Goal: Task Accomplishment & Management: Use online tool/utility

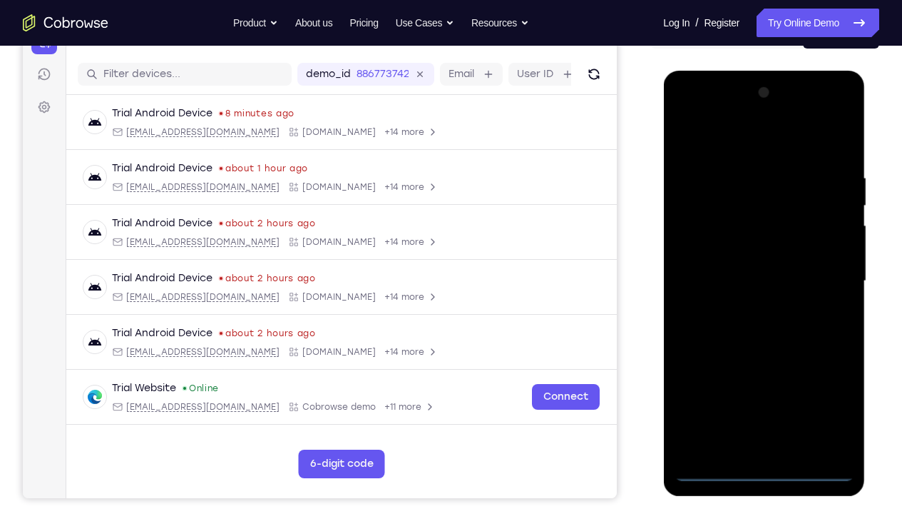
click at [766, 382] on div at bounding box center [764, 280] width 180 height 399
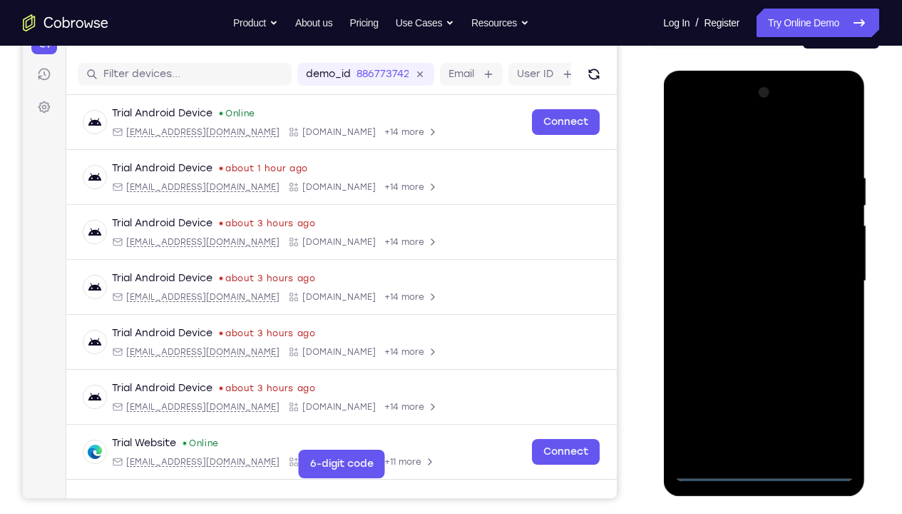
click at [823, 382] on div at bounding box center [764, 280] width 180 height 399
click at [825, 382] on div at bounding box center [764, 280] width 180 height 399
click at [710, 138] on div at bounding box center [764, 280] width 180 height 399
click at [827, 275] on div at bounding box center [764, 280] width 180 height 399
click at [743, 306] on div at bounding box center [764, 280] width 180 height 399
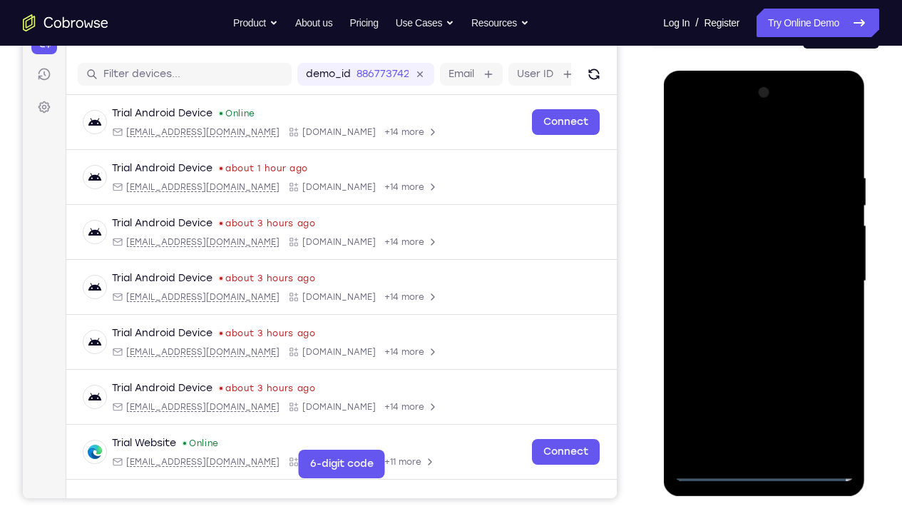
click at [744, 267] on div at bounding box center [764, 280] width 180 height 399
click at [745, 261] on div at bounding box center [764, 280] width 180 height 399
click at [756, 280] on div at bounding box center [764, 280] width 180 height 399
drag, startPoint x: 722, startPoint y: 147, endPoint x: 880, endPoint y: 140, distance: 157.8
click at [860, 140] on html "Online web based iOS Simulators and Android Emulators. Run iPhone, iPad, Mobile…" at bounding box center [764, 285] width 203 height 428
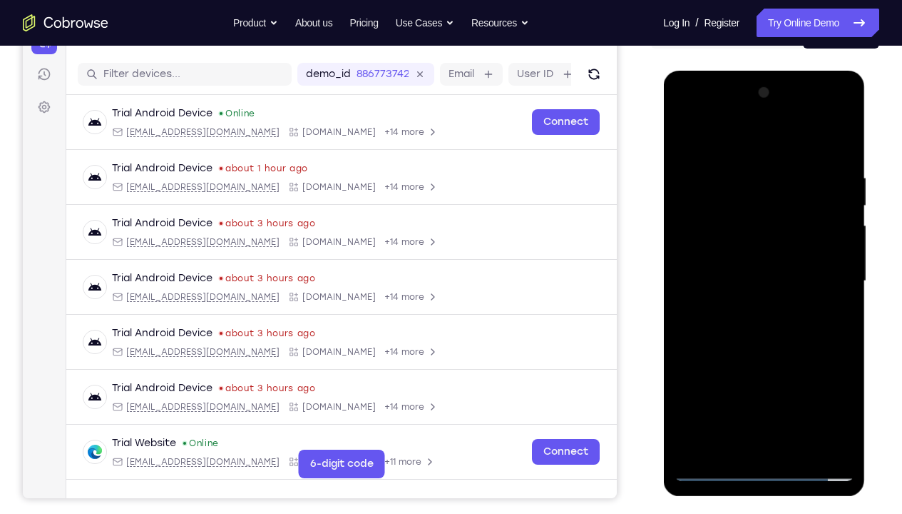
click at [837, 158] on div at bounding box center [764, 280] width 180 height 399
click at [845, 382] on div at bounding box center [764, 280] width 180 height 399
click at [846, 382] on div at bounding box center [764, 280] width 180 height 399
click at [796, 382] on div at bounding box center [764, 280] width 180 height 399
click at [764, 352] on div at bounding box center [764, 280] width 180 height 399
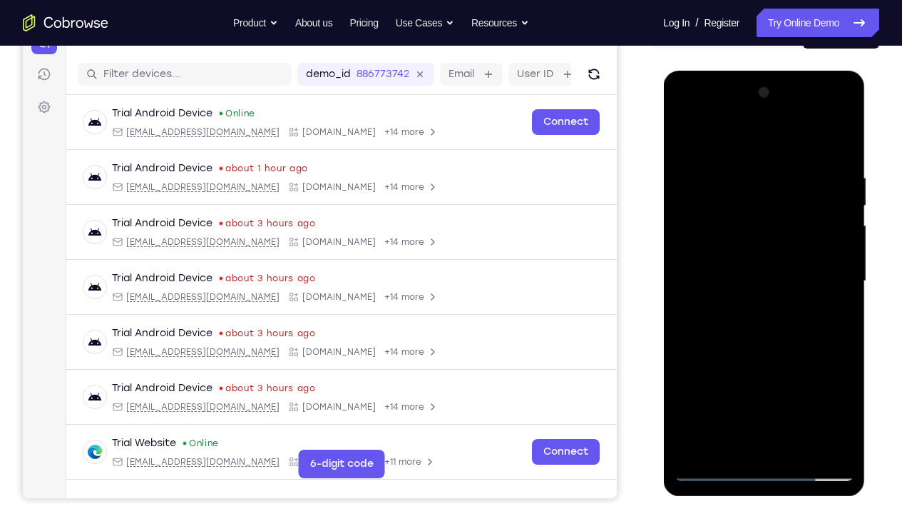
click at [694, 136] on div at bounding box center [764, 280] width 180 height 399
click at [840, 290] on div at bounding box center [764, 280] width 180 height 399
click at [842, 287] on div at bounding box center [764, 280] width 180 height 399
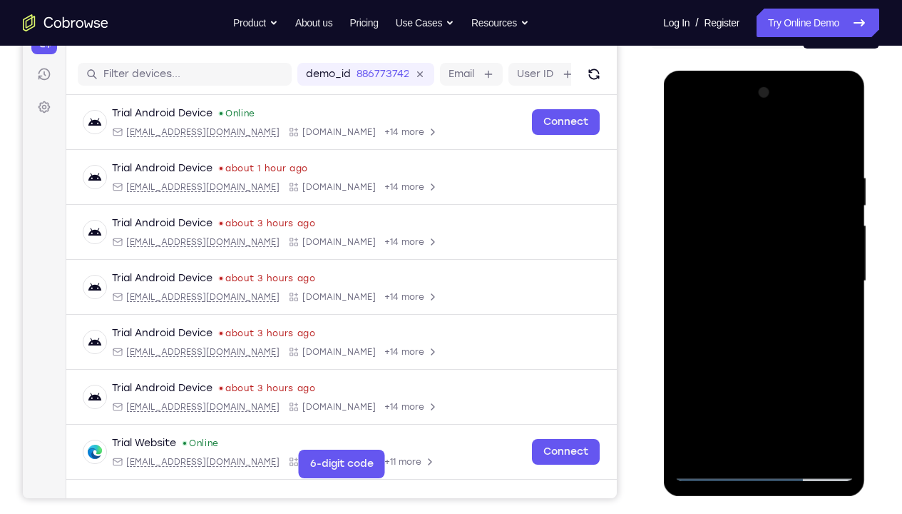
click at [842, 287] on div at bounding box center [764, 280] width 180 height 399
click at [803, 371] on div at bounding box center [764, 280] width 180 height 399
click at [840, 285] on div at bounding box center [764, 280] width 180 height 399
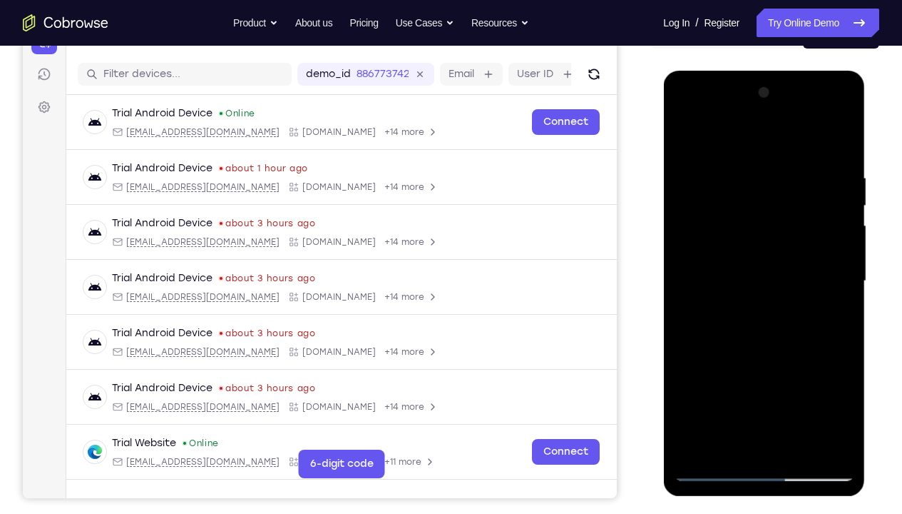
click at [840, 285] on div at bounding box center [764, 280] width 180 height 399
click at [842, 283] on div at bounding box center [764, 280] width 180 height 399
click at [842, 277] on div at bounding box center [764, 280] width 180 height 399
click at [684, 278] on div at bounding box center [764, 280] width 180 height 399
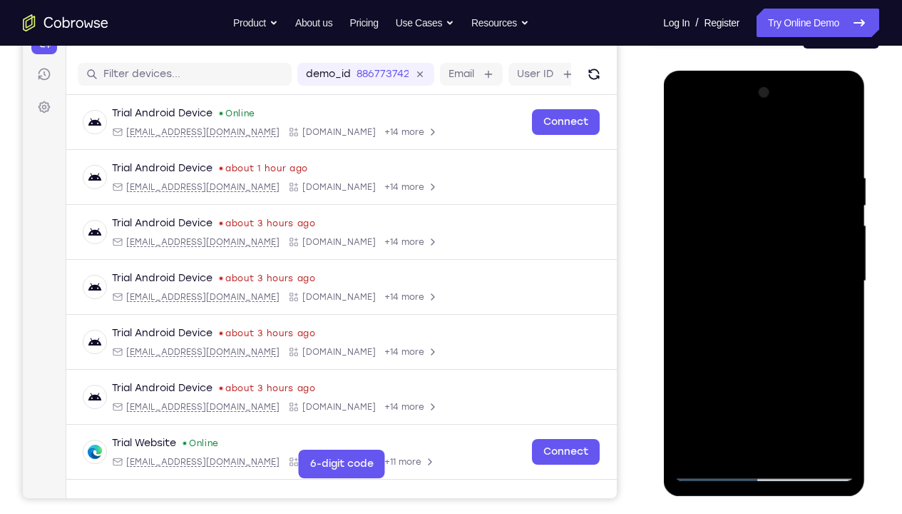
click at [684, 278] on div at bounding box center [764, 280] width 180 height 399
click at [688, 382] on div at bounding box center [764, 280] width 180 height 399
click at [844, 280] on div at bounding box center [764, 280] width 180 height 399
click at [846, 285] on div at bounding box center [764, 280] width 180 height 399
click at [845, 283] on div at bounding box center [764, 280] width 180 height 399
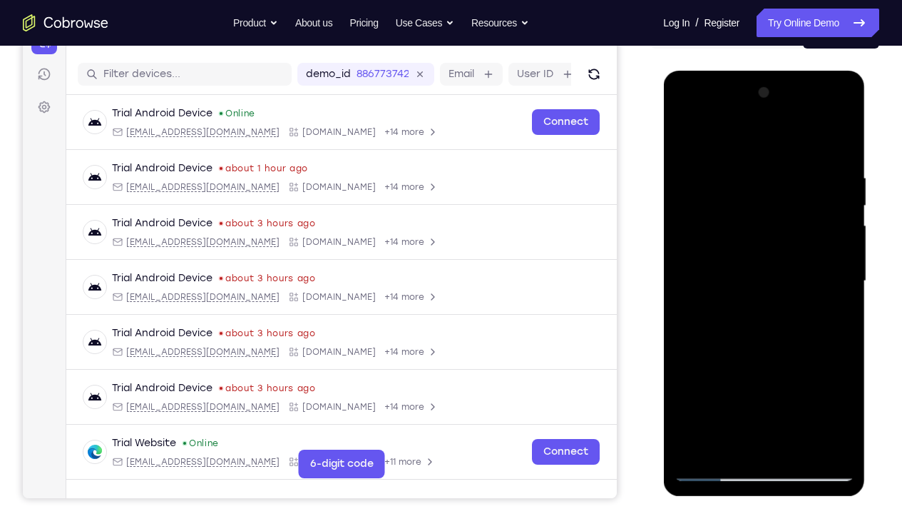
click at [845, 273] on div at bounding box center [764, 280] width 180 height 399
click at [845, 270] on div at bounding box center [764, 280] width 180 height 399
click at [684, 270] on div at bounding box center [764, 280] width 180 height 399
click at [842, 267] on div at bounding box center [764, 280] width 180 height 399
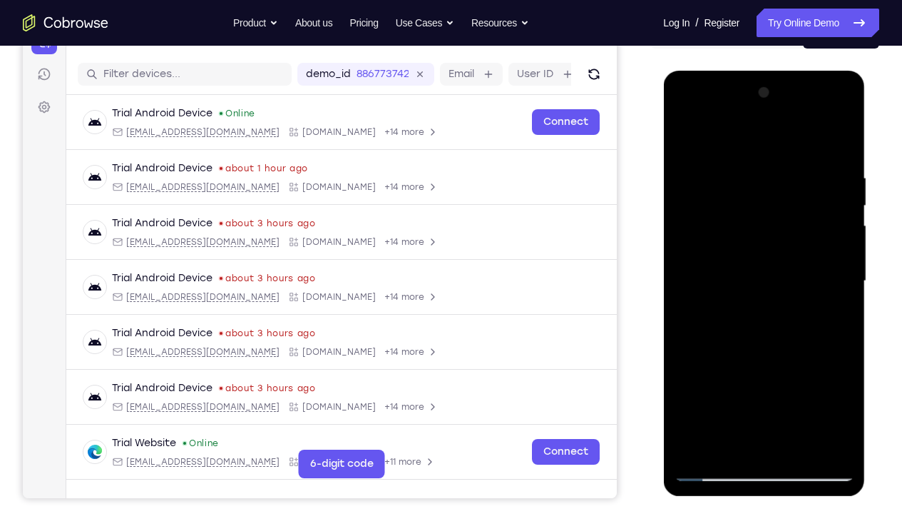
click at [842, 267] on div at bounding box center [764, 280] width 180 height 399
click at [845, 267] on div at bounding box center [764, 280] width 180 height 399
click at [845, 272] on div at bounding box center [764, 280] width 180 height 399
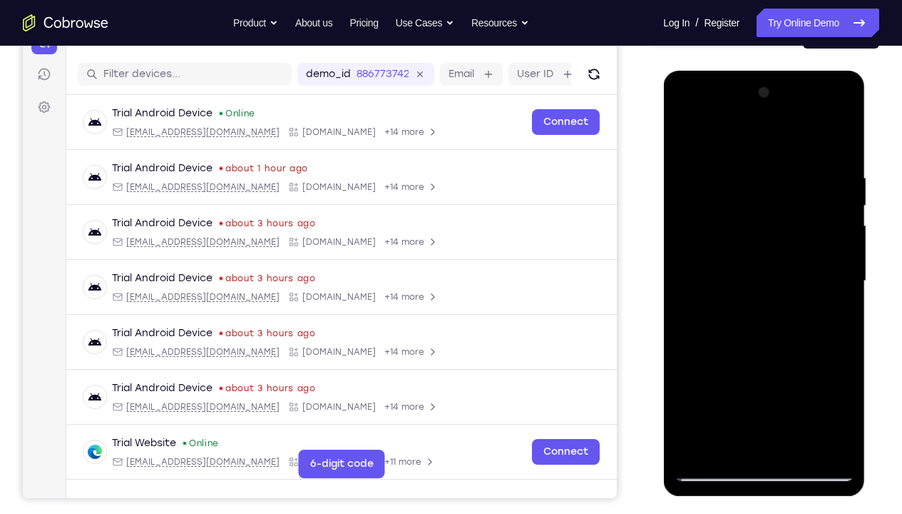
click at [845, 272] on div at bounding box center [764, 280] width 180 height 399
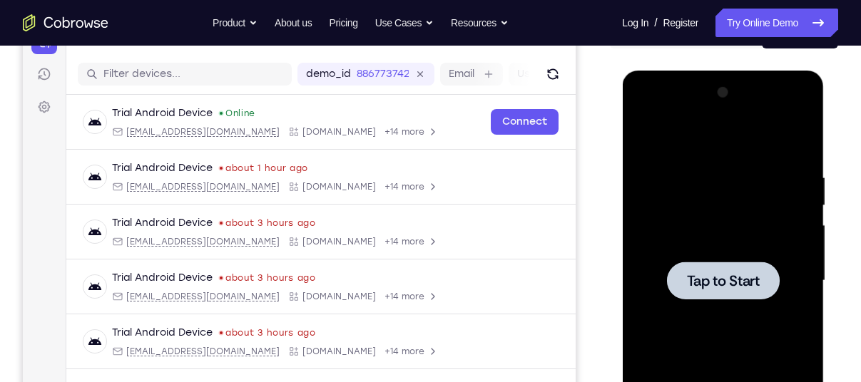
click at [691, 193] on div at bounding box center [723, 280] width 180 height 399
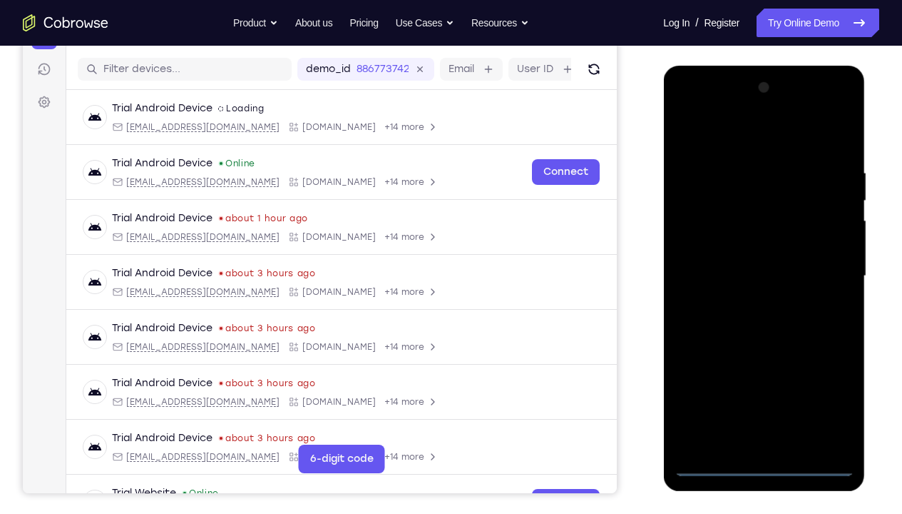
scroll to position [172, 0]
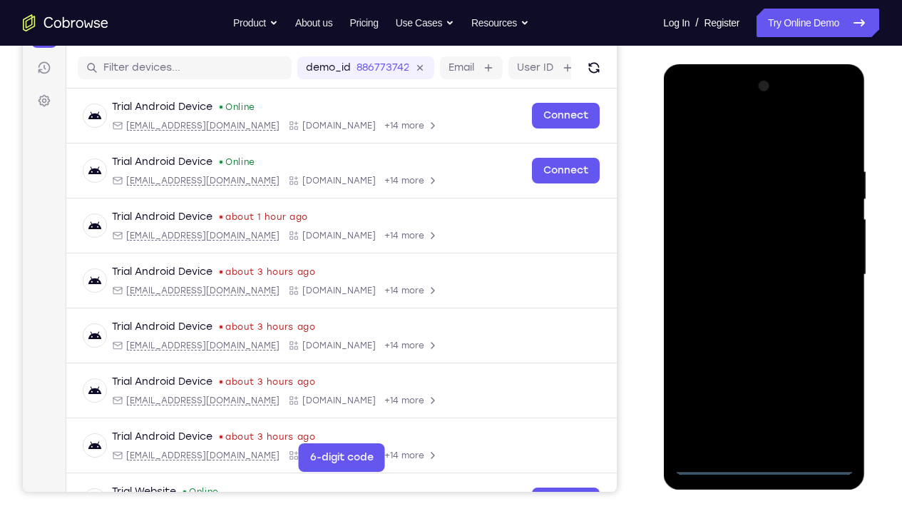
click at [761, 382] on div at bounding box center [764, 274] width 180 height 399
click at [825, 382] on div at bounding box center [764, 274] width 180 height 399
click at [713, 135] on div at bounding box center [764, 274] width 180 height 399
click at [774, 193] on div at bounding box center [764, 274] width 180 height 399
click at [801, 220] on div at bounding box center [764, 274] width 180 height 399
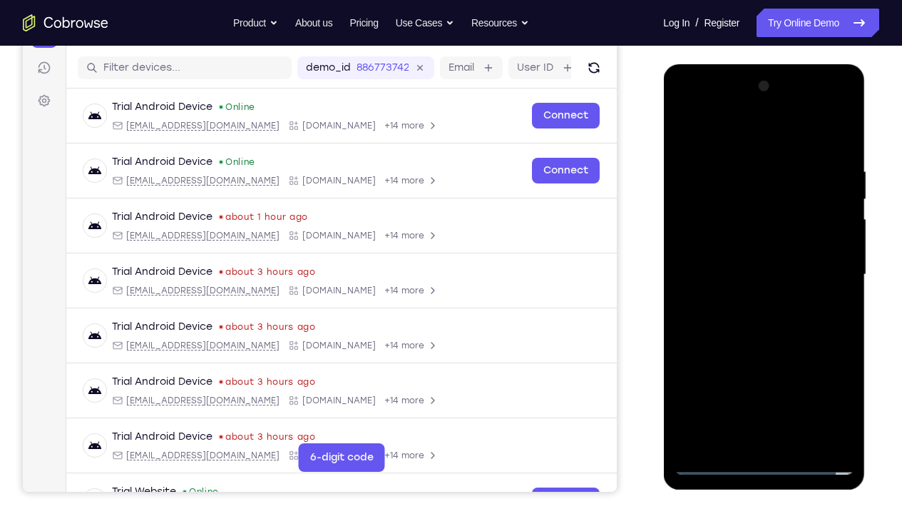
click at [748, 247] on div at bounding box center [764, 274] width 180 height 399
click at [754, 310] on div at bounding box center [764, 274] width 180 height 399
drag, startPoint x: 778, startPoint y: 366, endPoint x: 775, endPoint y: 260, distance: 105.6
click at [775, 260] on div at bounding box center [764, 274] width 180 height 399
drag, startPoint x: 770, startPoint y: 349, endPoint x: 765, endPoint y: 240, distance: 109.2
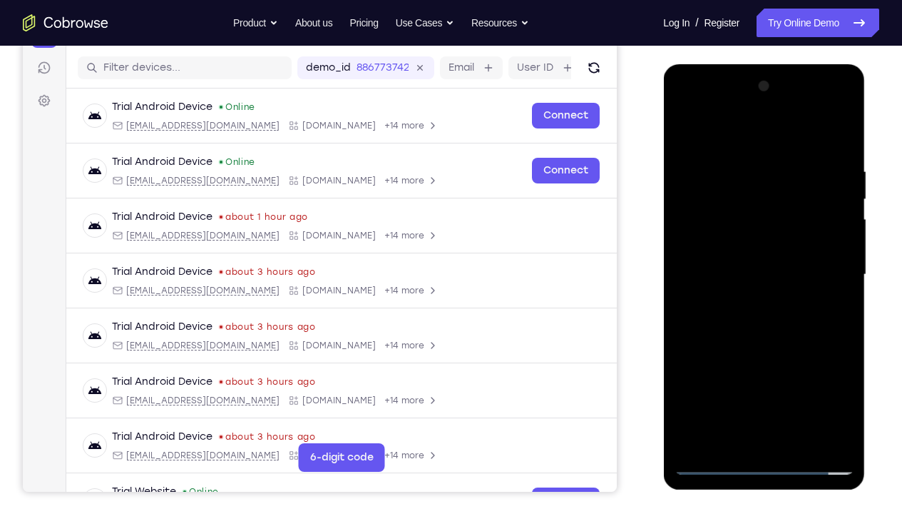
click at [765, 240] on div at bounding box center [764, 274] width 180 height 399
drag, startPoint x: 725, startPoint y: 375, endPoint x: 729, endPoint y: 332, distance: 43.7
click at [729, 332] on div at bounding box center [764, 274] width 180 height 399
drag, startPoint x: 723, startPoint y: 355, endPoint x: 723, endPoint y: 278, distance: 76.3
click at [723, 278] on div at bounding box center [764, 274] width 180 height 399
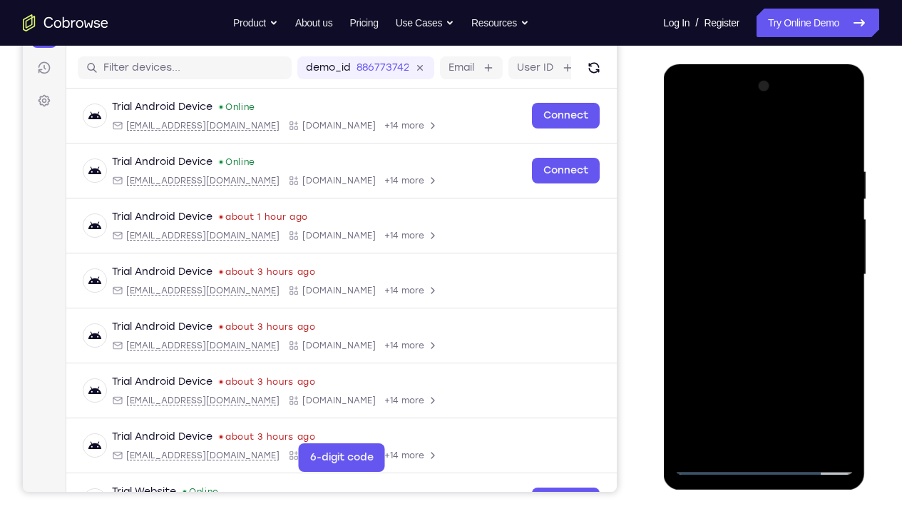
drag, startPoint x: 738, startPoint y: 399, endPoint x: 764, endPoint y: 200, distance: 200.7
click at [764, 200] on div at bounding box center [764, 274] width 180 height 399
drag, startPoint x: 760, startPoint y: 315, endPoint x: 780, endPoint y: 200, distance: 116.7
click at [780, 200] on div at bounding box center [764, 274] width 180 height 399
drag, startPoint x: 760, startPoint y: 343, endPoint x: 757, endPoint y: 267, distance: 76.4
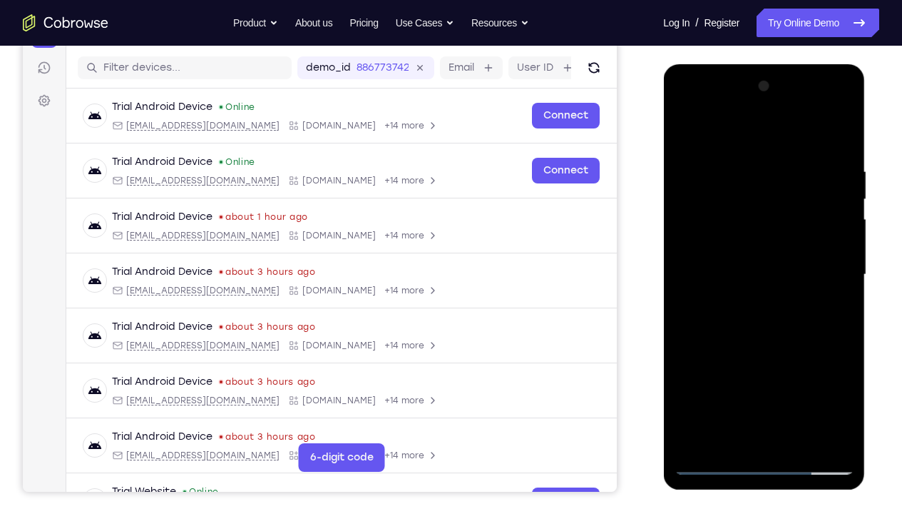
click at [757, 267] on div at bounding box center [764, 274] width 180 height 399
drag, startPoint x: 747, startPoint y: 394, endPoint x: 768, endPoint y: 207, distance: 188.1
click at [768, 207] on div at bounding box center [764, 274] width 180 height 399
drag, startPoint x: 771, startPoint y: 370, endPoint x: 785, endPoint y: 227, distance: 144.1
click at [785, 227] on div at bounding box center [764, 274] width 180 height 399
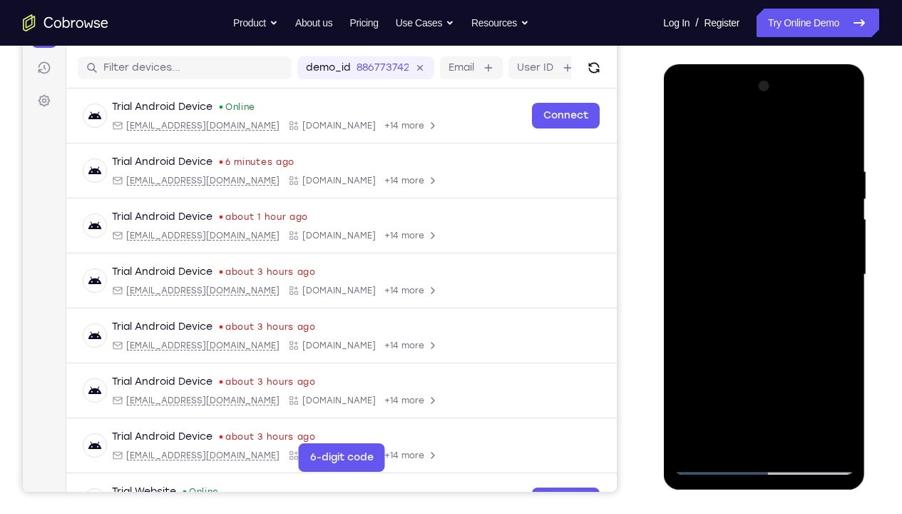
click at [713, 292] on div at bounding box center [764, 274] width 180 height 399
click at [750, 317] on div at bounding box center [764, 274] width 180 height 399
click at [723, 310] on div at bounding box center [764, 274] width 180 height 399
click at [721, 326] on div at bounding box center [764, 274] width 180 height 399
click at [770, 332] on div at bounding box center [764, 274] width 180 height 399
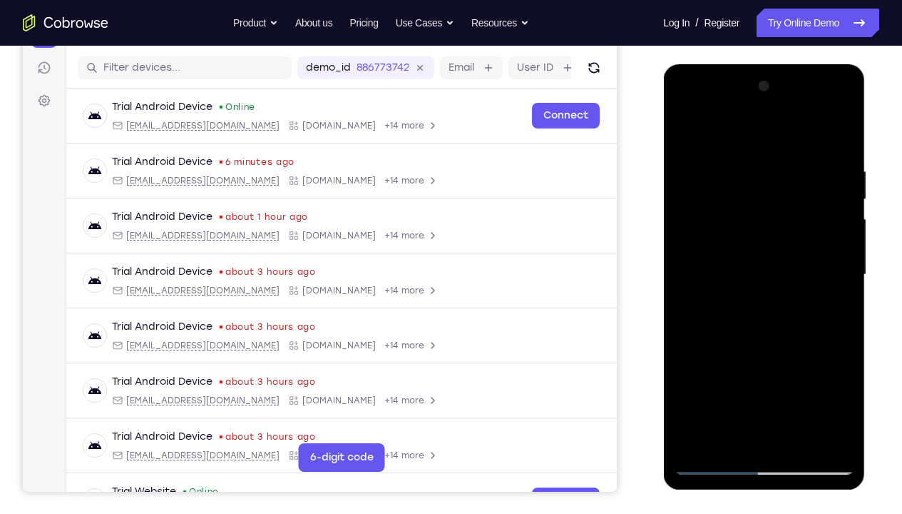
click at [688, 337] on div at bounding box center [764, 274] width 180 height 399
click at [690, 349] on div at bounding box center [764, 274] width 180 height 399
click at [773, 365] on div at bounding box center [764, 274] width 180 height 399
click at [760, 382] on div at bounding box center [764, 274] width 180 height 399
click at [688, 358] on div at bounding box center [764, 274] width 180 height 399
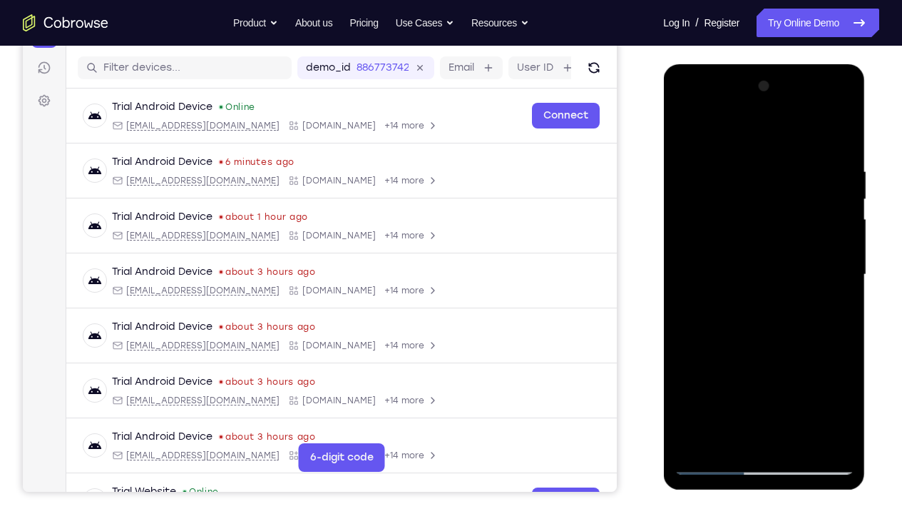
click at [768, 382] on div at bounding box center [764, 274] width 180 height 399
click at [690, 352] on div at bounding box center [764, 274] width 180 height 399
click at [760, 382] on div at bounding box center [764, 274] width 180 height 399
click at [765, 350] on div at bounding box center [764, 274] width 180 height 399
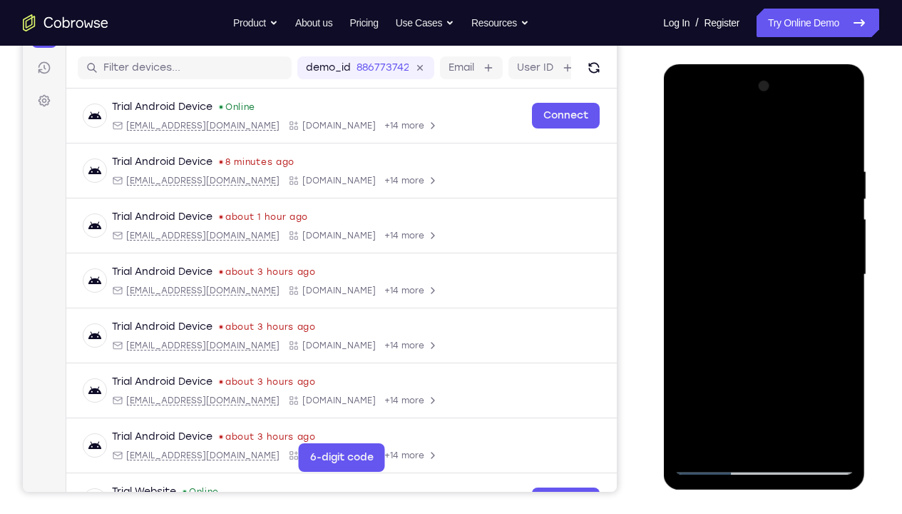
click at [754, 280] on div at bounding box center [764, 274] width 180 height 399
click at [730, 350] on div at bounding box center [764, 274] width 180 height 399
click at [790, 330] on div at bounding box center [764, 274] width 180 height 399
click at [750, 311] on div at bounding box center [764, 274] width 180 height 399
click at [764, 279] on div at bounding box center [764, 274] width 180 height 399
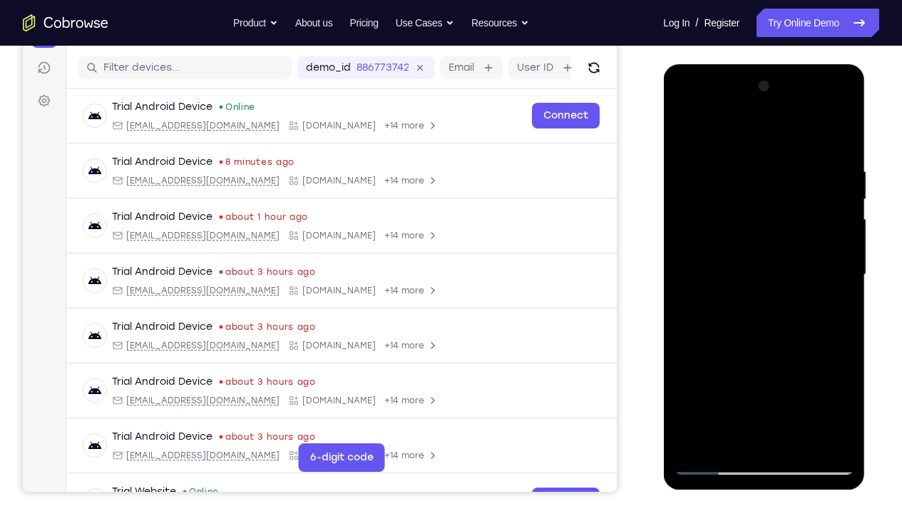
click at [755, 334] on div at bounding box center [764, 274] width 180 height 399
click at [780, 339] on div at bounding box center [764, 274] width 180 height 399
click at [770, 353] on div at bounding box center [764, 274] width 180 height 399
click at [760, 300] on div at bounding box center [764, 274] width 180 height 399
click at [758, 382] on div at bounding box center [764, 274] width 180 height 399
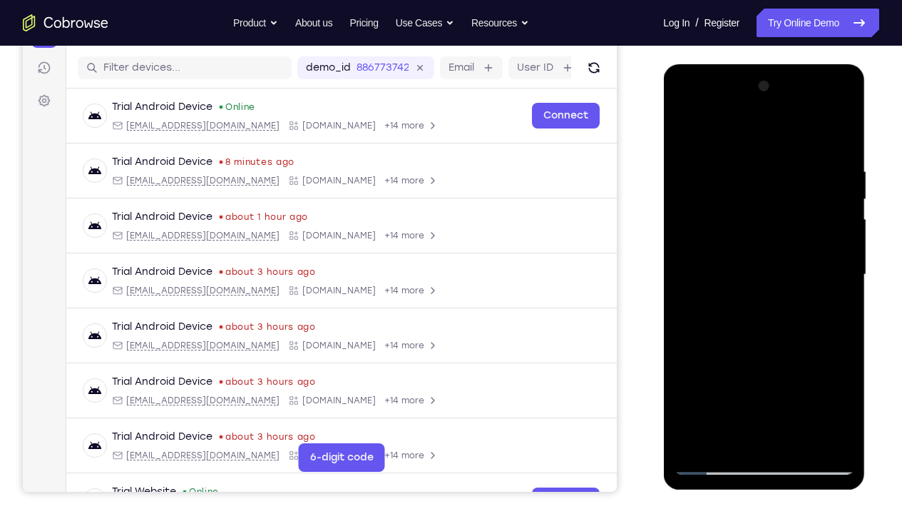
click at [730, 346] on div at bounding box center [764, 274] width 180 height 399
click at [822, 108] on div at bounding box center [764, 274] width 180 height 399
click at [844, 190] on div at bounding box center [764, 274] width 180 height 399
click at [745, 168] on div at bounding box center [764, 274] width 180 height 399
click at [713, 382] on div at bounding box center [764, 274] width 180 height 399
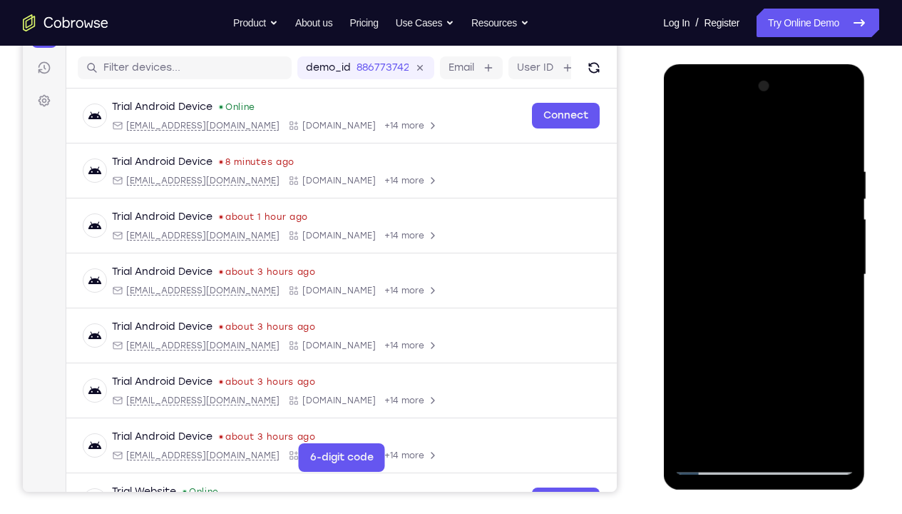
click at [708, 382] on div at bounding box center [764, 274] width 180 height 399
click at [763, 343] on div at bounding box center [764, 274] width 180 height 399
drag, startPoint x: 782, startPoint y: 371, endPoint x: 782, endPoint y: 322, distance: 49.2
click at [782, 322] on div at bounding box center [764, 274] width 180 height 399
click at [826, 178] on div at bounding box center [764, 274] width 180 height 399
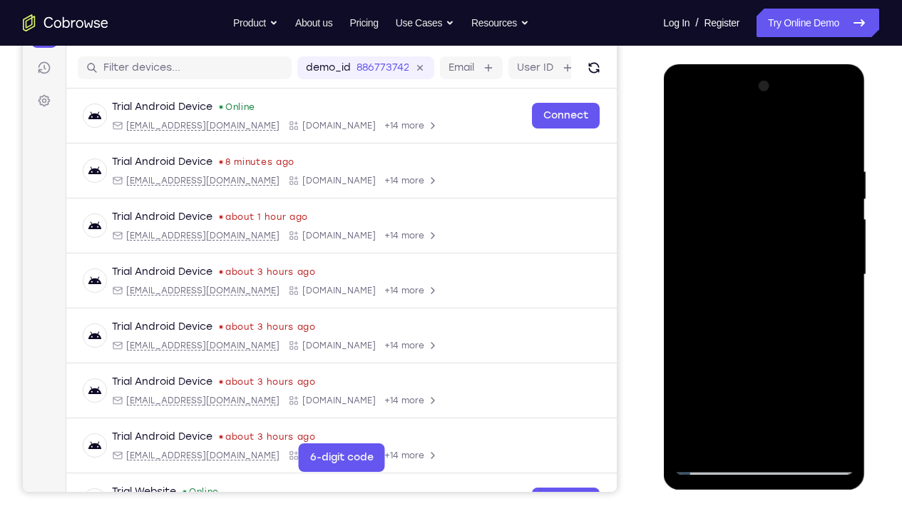
click at [785, 205] on div at bounding box center [764, 274] width 180 height 399
click at [821, 108] on div at bounding box center [764, 274] width 180 height 399
click at [759, 136] on div at bounding box center [764, 274] width 180 height 399
click at [831, 374] on div at bounding box center [764, 274] width 180 height 399
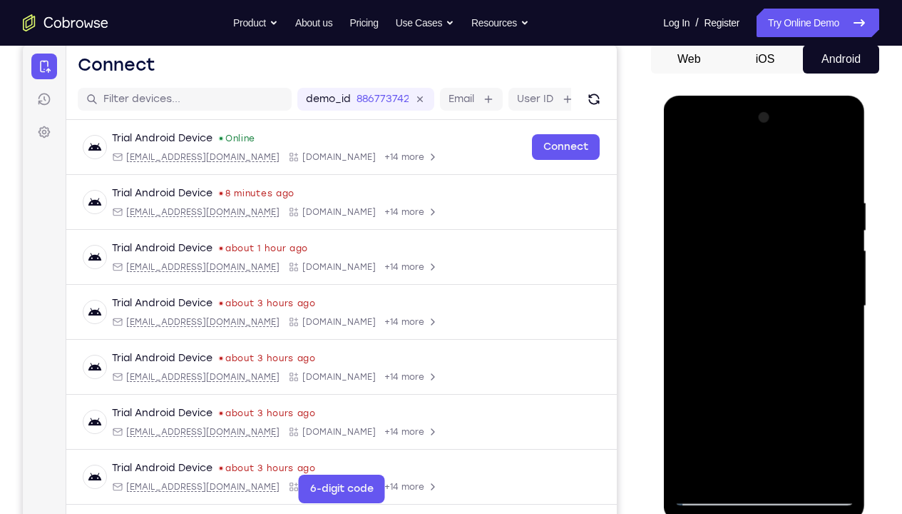
scroll to position [140, 0]
drag, startPoint x: 760, startPoint y: 270, endPoint x: 760, endPoint y: 409, distance: 139.8
click at [760, 382] on div at bounding box center [764, 306] width 180 height 399
click at [687, 351] on div at bounding box center [764, 306] width 180 height 399
click at [831, 320] on div at bounding box center [764, 306] width 180 height 399
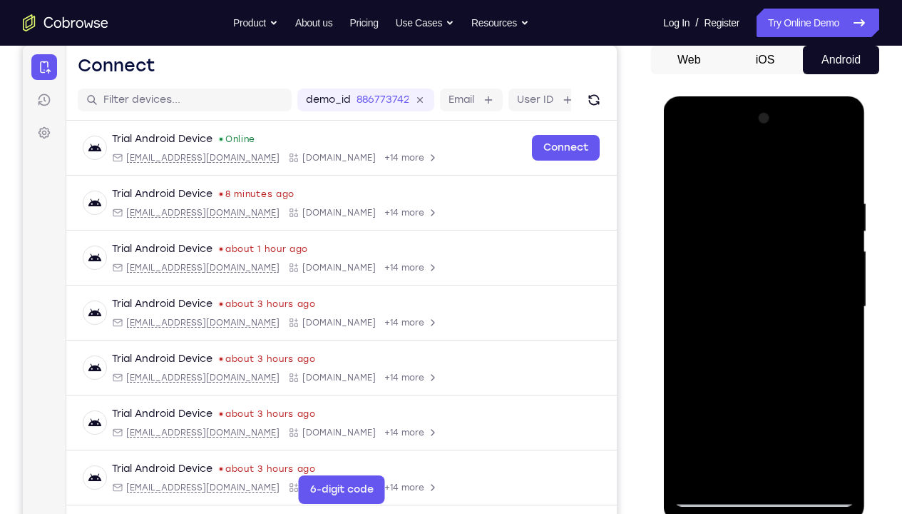
click at [828, 270] on div at bounding box center [764, 306] width 180 height 399
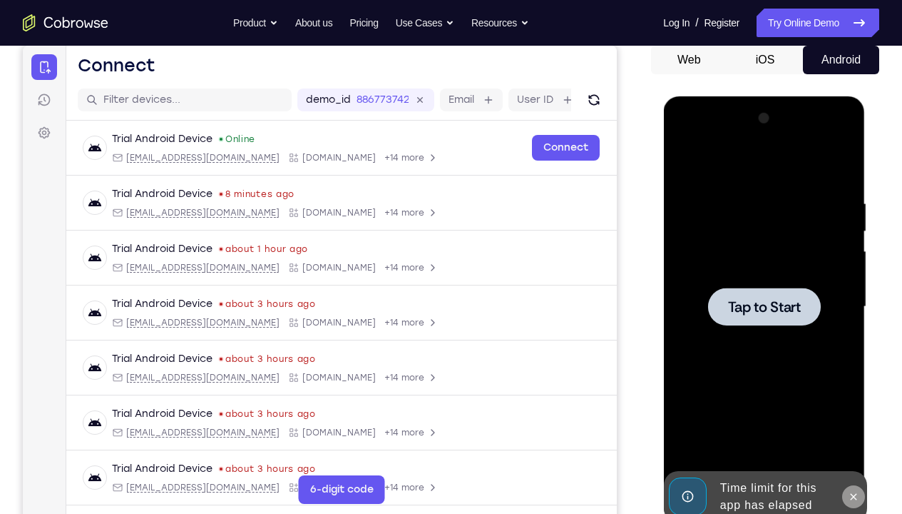
click at [852, 382] on icon at bounding box center [853, 496] width 6 height 6
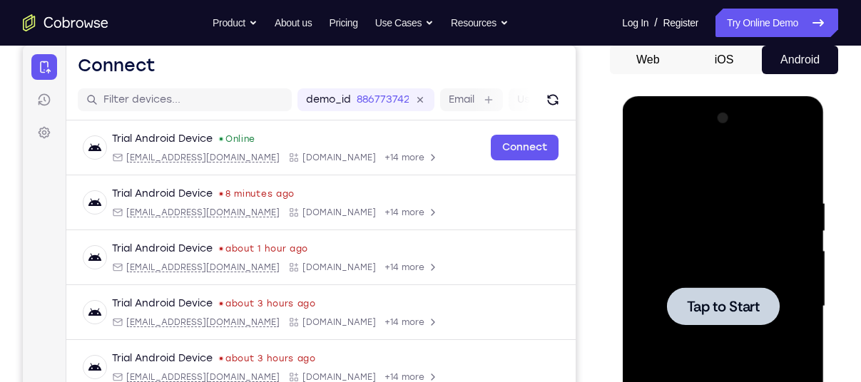
click at [651, 198] on div at bounding box center [723, 306] width 180 height 399
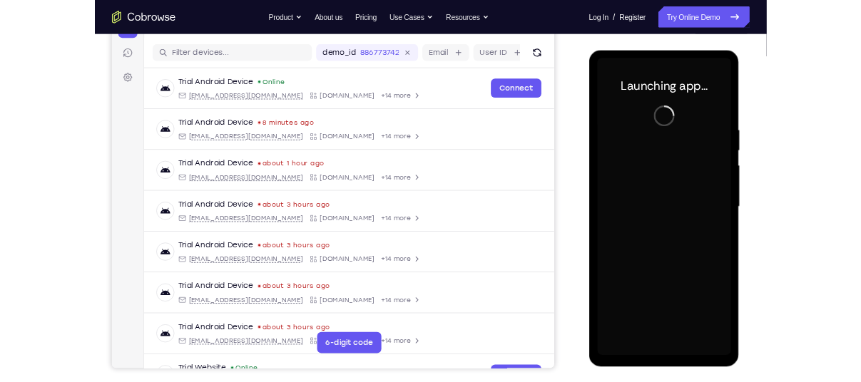
scroll to position [170, 0]
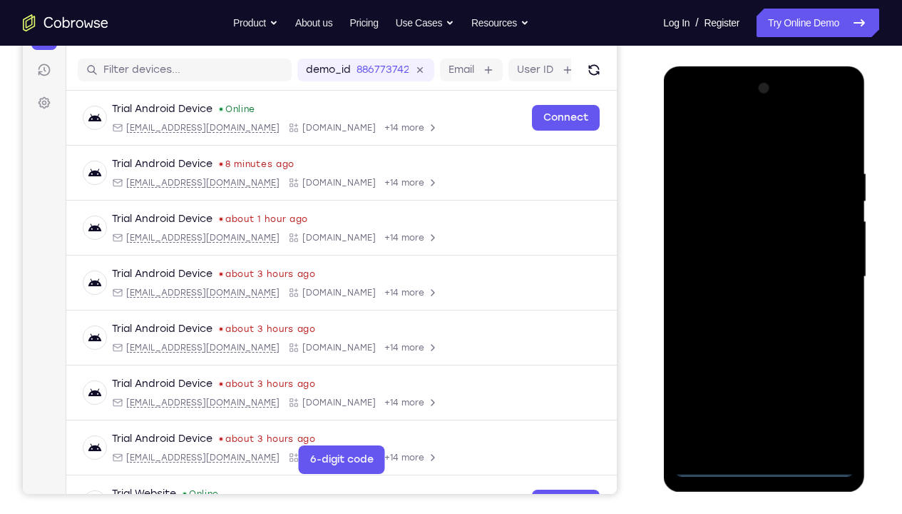
click at [764, 382] on div at bounding box center [764, 276] width 180 height 399
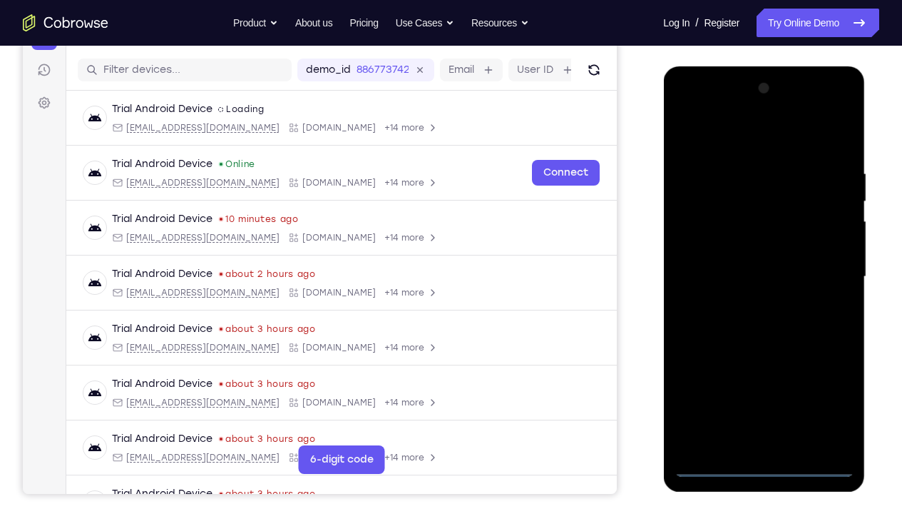
click at [837, 382] on div at bounding box center [764, 276] width 180 height 399
click at [749, 138] on div at bounding box center [764, 276] width 180 height 399
click at [739, 195] on div at bounding box center [764, 276] width 180 height 399
click at [787, 225] on div at bounding box center [764, 276] width 180 height 399
click at [750, 228] on div at bounding box center [764, 276] width 180 height 399
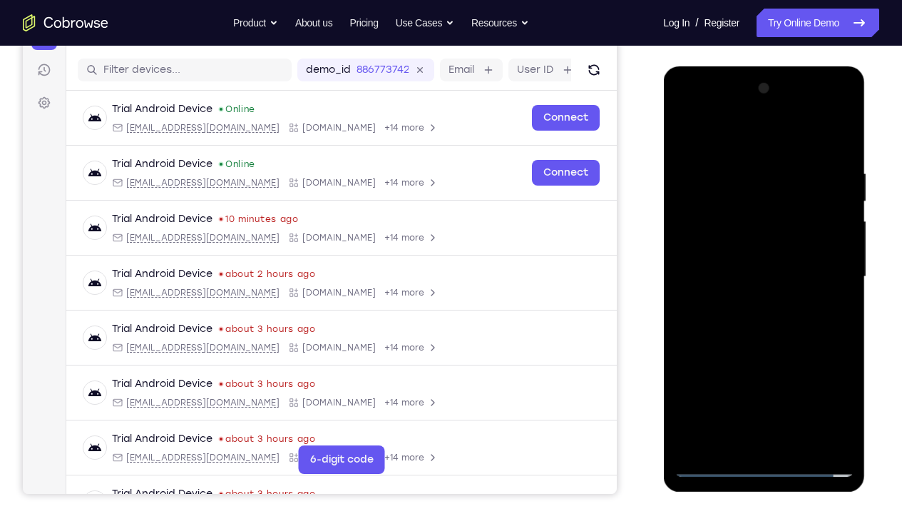
click at [705, 178] on div at bounding box center [764, 276] width 180 height 399
drag, startPoint x: 778, startPoint y: 338, endPoint x: 775, endPoint y: 374, distance: 35.8
click at [775, 374] on div at bounding box center [764, 276] width 180 height 399
click at [735, 181] on div at bounding box center [764, 276] width 180 height 399
drag, startPoint x: 740, startPoint y: 282, endPoint x: 755, endPoint y: 461, distance: 179.0
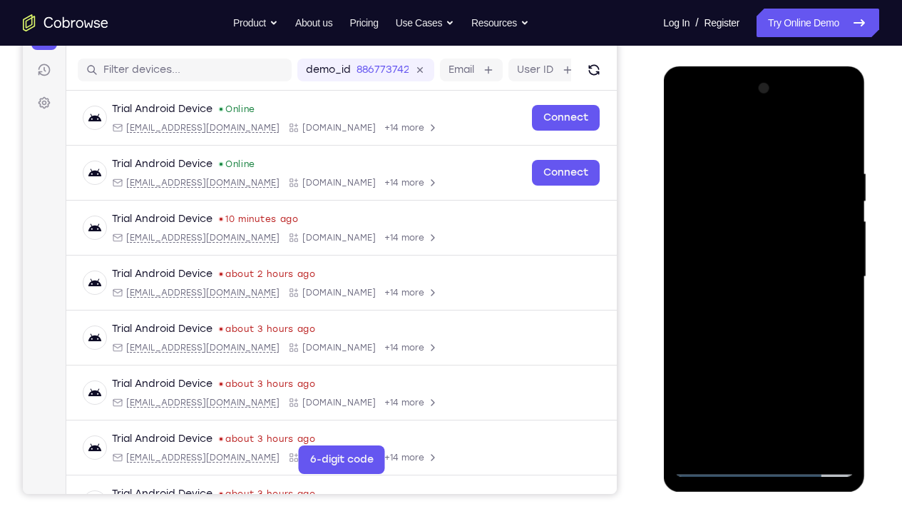
click at [755, 382] on div at bounding box center [764, 276] width 180 height 399
drag, startPoint x: 724, startPoint y: 184, endPoint x: 758, endPoint y: 355, distance: 174.5
click at [758, 355] on div at bounding box center [764, 276] width 180 height 399
click at [686, 182] on div at bounding box center [764, 276] width 180 height 399
drag, startPoint x: 779, startPoint y: 363, endPoint x: 781, endPoint y: 248, distance: 114.9
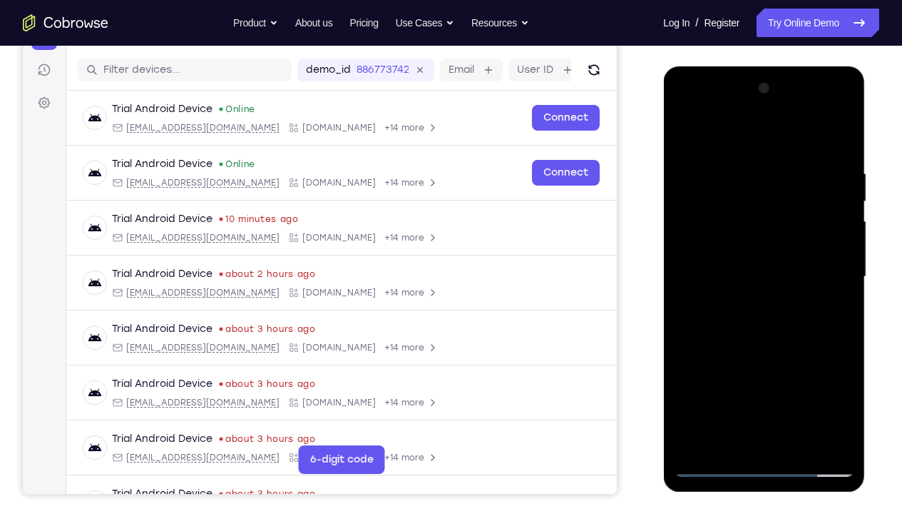
click at [781, 248] on div at bounding box center [764, 276] width 180 height 399
click at [737, 304] on div at bounding box center [764, 276] width 180 height 399
drag, startPoint x: 741, startPoint y: 335, endPoint x: 747, endPoint y: 265, distance: 70.1
click at [747, 265] on div at bounding box center [764, 276] width 180 height 399
drag, startPoint x: 755, startPoint y: 387, endPoint x: 778, endPoint y: 261, distance: 127.7
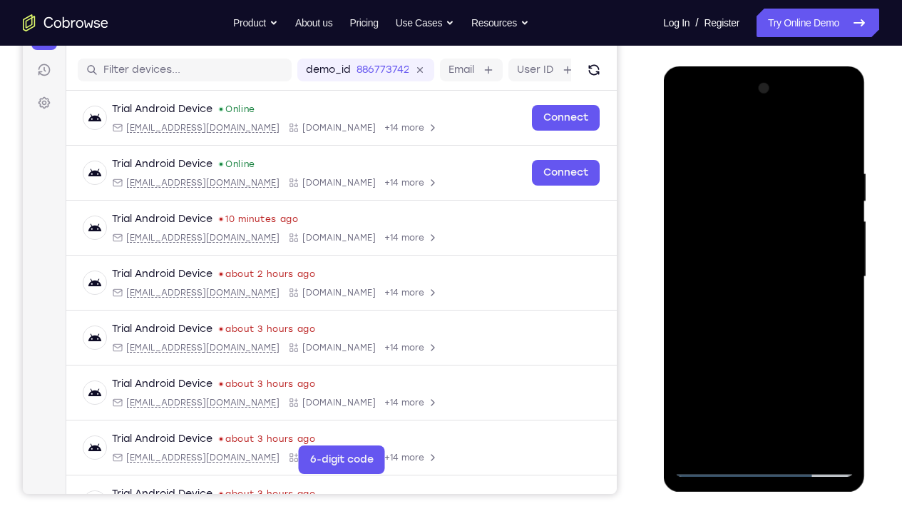
click at [778, 261] on div at bounding box center [764, 276] width 180 height 399
drag, startPoint x: 761, startPoint y: 388, endPoint x: 754, endPoint y: 245, distance: 142.8
click at [754, 245] on div at bounding box center [764, 276] width 180 height 399
click at [710, 382] on div at bounding box center [764, 276] width 180 height 399
click at [761, 382] on div at bounding box center [764, 276] width 180 height 399
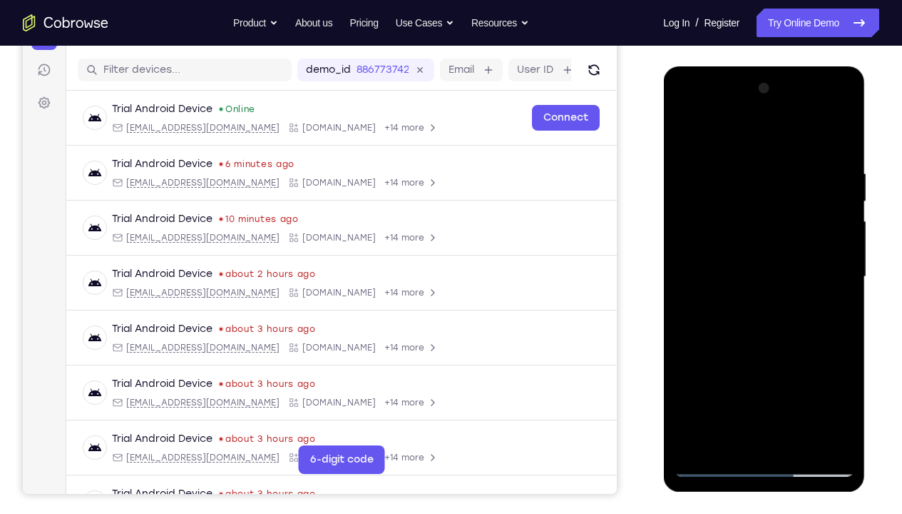
drag, startPoint x: 740, startPoint y: 401, endPoint x: 748, endPoint y: 402, distance: 7.9
click at [748, 382] on div at bounding box center [764, 276] width 180 height 399
click at [712, 382] on div at bounding box center [764, 276] width 180 height 399
drag, startPoint x: 747, startPoint y: 423, endPoint x: 743, endPoint y: 291, distance: 132.0
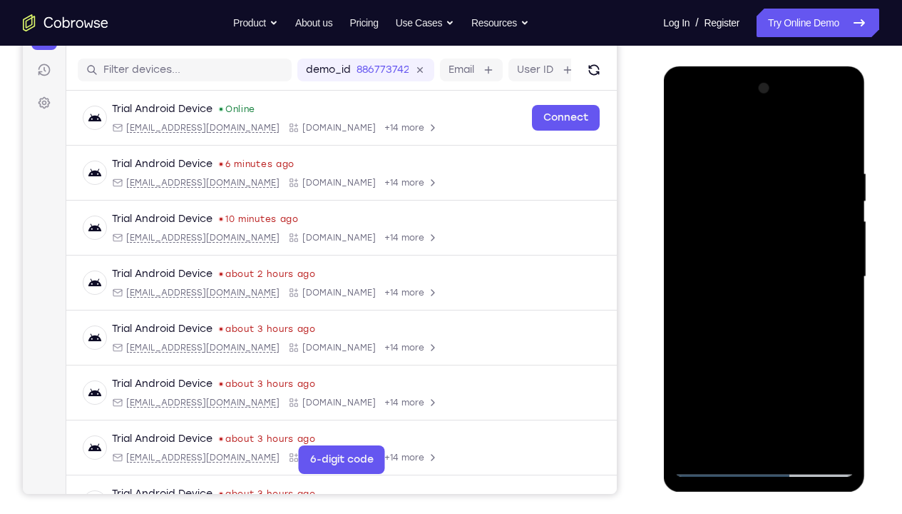
click at [743, 291] on div at bounding box center [764, 276] width 180 height 399
click at [731, 345] on div at bounding box center [764, 276] width 180 height 399
click at [711, 382] on div at bounding box center [764, 276] width 180 height 399
click at [757, 352] on div at bounding box center [764, 276] width 180 height 399
click at [711, 382] on div at bounding box center [764, 276] width 180 height 399
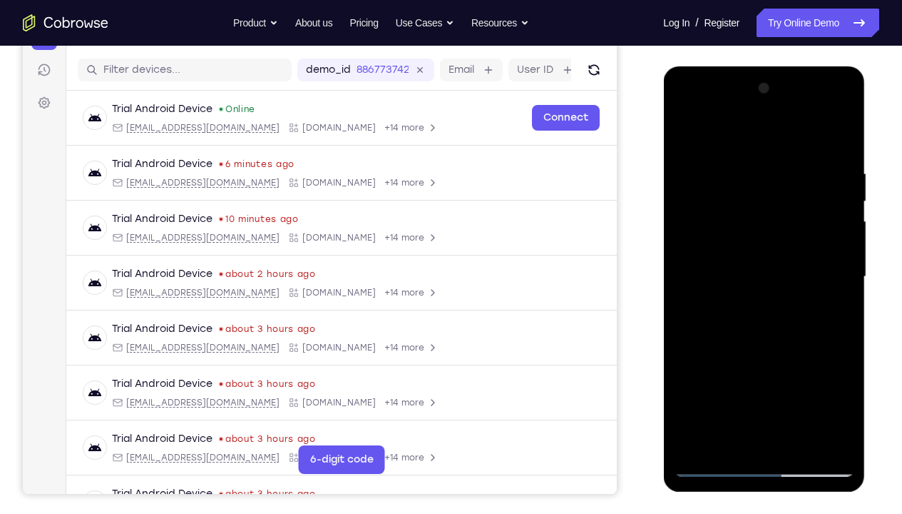
drag, startPoint x: 748, startPoint y: 383, endPoint x: 760, endPoint y: 284, distance: 99.8
click at [760, 284] on div at bounding box center [764, 276] width 180 height 399
drag, startPoint x: 775, startPoint y: 345, endPoint x: 775, endPoint y: 297, distance: 47.8
click at [775, 297] on div at bounding box center [764, 276] width 180 height 399
click at [710, 290] on div at bounding box center [764, 276] width 180 height 399
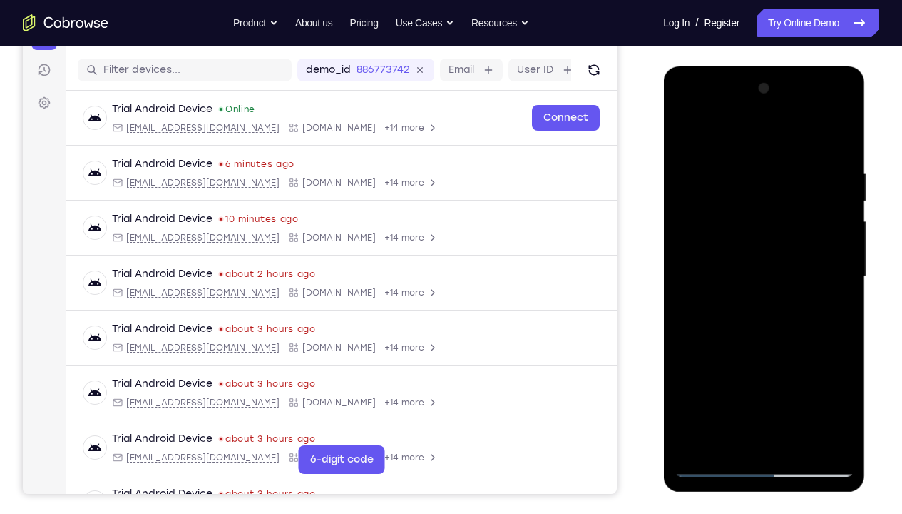
click at [846, 353] on div at bounding box center [764, 276] width 180 height 399
drag, startPoint x: 748, startPoint y: 365, endPoint x: 759, endPoint y: 270, distance: 96.2
click at [759, 270] on div at bounding box center [764, 276] width 180 height 399
drag, startPoint x: 754, startPoint y: 377, endPoint x: 765, endPoint y: 317, distance: 60.3
click at [765, 317] on div at bounding box center [764, 276] width 180 height 399
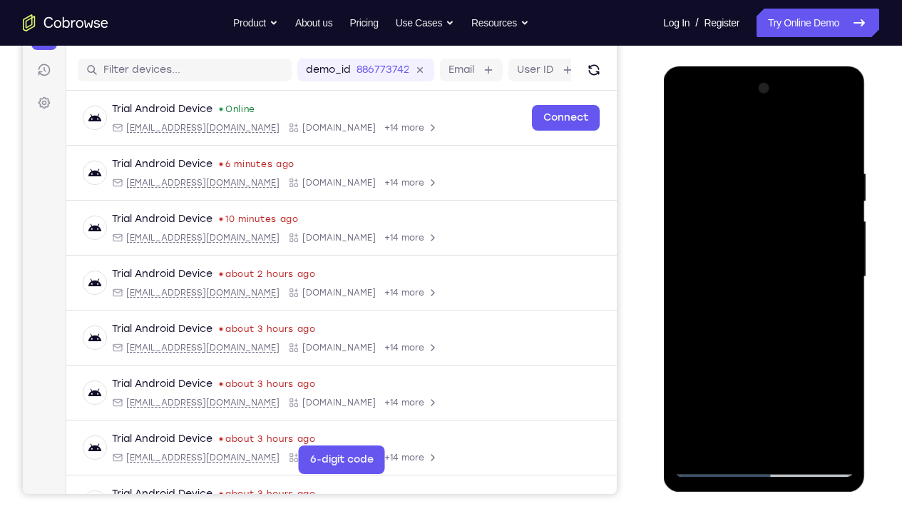
click at [745, 322] on div at bounding box center [764, 276] width 180 height 399
click at [837, 319] on div at bounding box center [764, 276] width 180 height 399
click at [838, 315] on div at bounding box center [764, 276] width 180 height 399
click at [840, 382] on div at bounding box center [764, 276] width 180 height 399
click at [840, 250] on div at bounding box center [764, 276] width 180 height 399
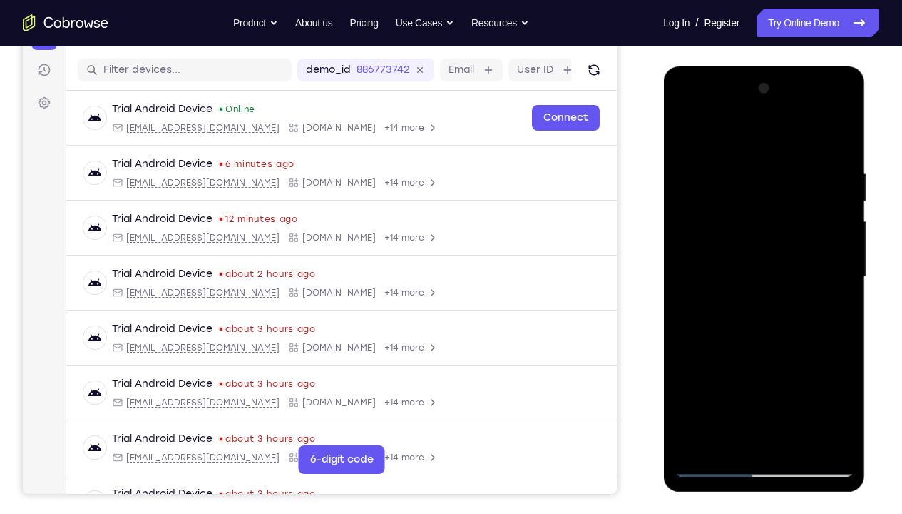
click at [840, 250] on div at bounding box center [764, 276] width 180 height 399
click at [684, 382] on div at bounding box center [764, 276] width 180 height 399
click at [688, 382] on div at bounding box center [764, 276] width 180 height 399
click at [691, 382] on div at bounding box center [764, 276] width 180 height 399
click at [694, 382] on div at bounding box center [764, 276] width 180 height 399
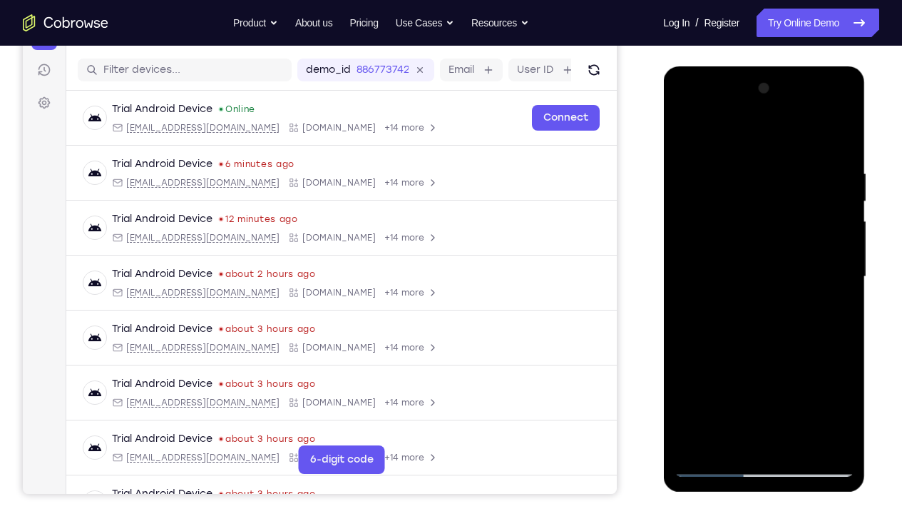
click at [697, 382] on div at bounding box center [764, 276] width 180 height 399
click at [700, 382] on div at bounding box center [764, 276] width 180 height 399
click at [703, 382] on div at bounding box center [764, 276] width 180 height 399
click at [708, 382] on div at bounding box center [764, 276] width 180 height 399
click at [711, 382] on div at bounding box center [764, 276] width 180 height 399
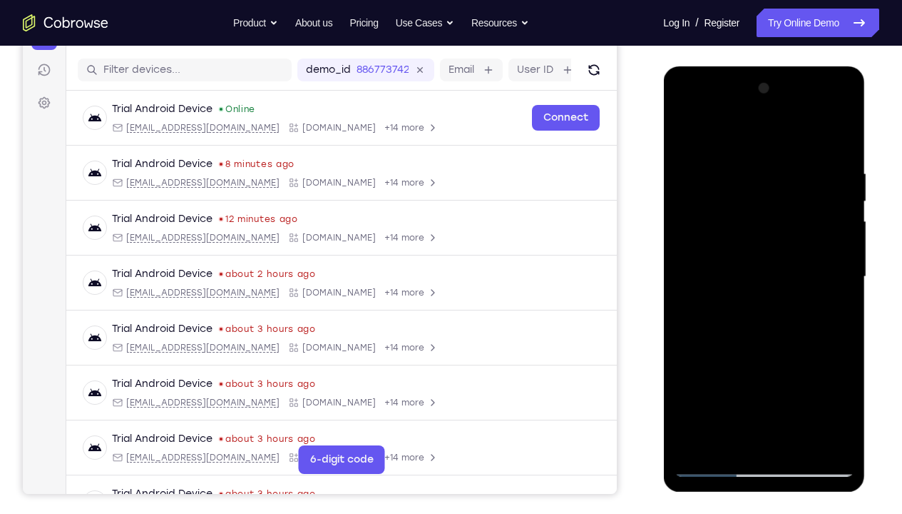
click at [714, 382] on div at bounding box center [764, 276] width 180 height 399
click at [720, 382] on div at bounding box center [764, 276] width 180 height 399
click at [717, 382] on div at bounding box center [764, 276] width 180 height 399
click at [720, 382] on div at bounding box center [764, 276] width 180 height 399
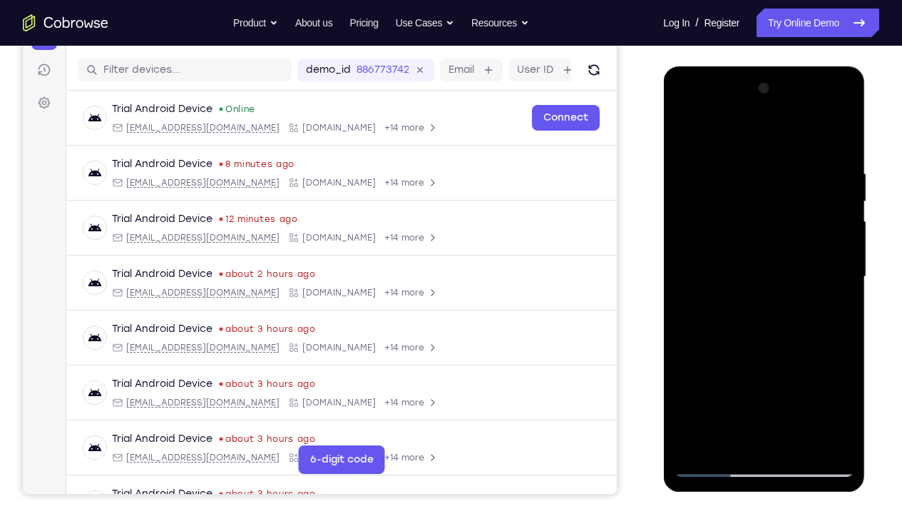
click at [720, 382] on div at bounding box center [764, 276] width 180 height 399
click at [723, 382] on div at bounding box center [764, 276] width 180 height 399
click at [728, 382] on div at bounding box center [764, 276] width 180 height 399
click at [733, 382] on div at bounding box center [764, 276] width 180 height 399
click at [737, 382] on div at bounding box center [764, 276] width 180 height 399
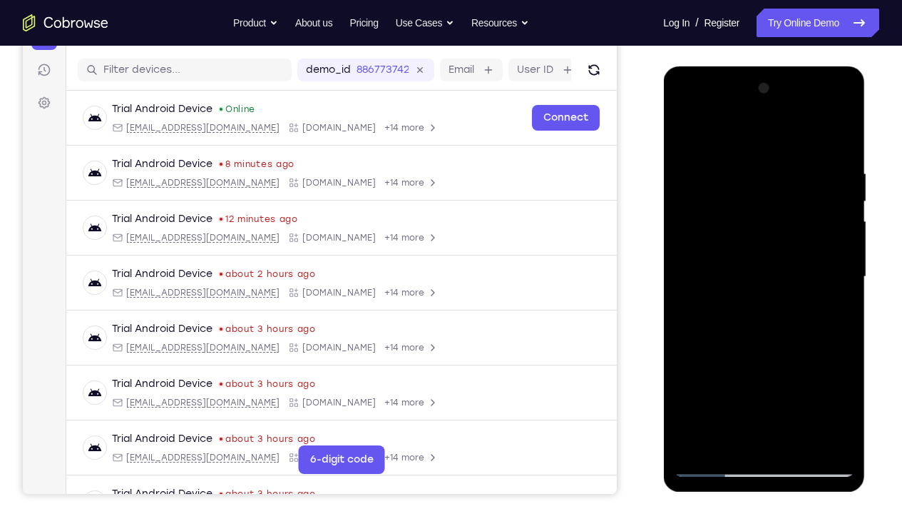
click at [743, 382] on div at bounding box center [764, 276] width 180 height 399
click at [745, 382] on div at bounding box center [764, 276] width 180 height 399
click at [748, 382] on div at bounding box center [764, 276] width 180 height 399
click at [751, 382] on div at bounding box center [764, 276] width 180 height 399
click at [754, 382] on div at bounding box center [764, 276] width 180 height 399
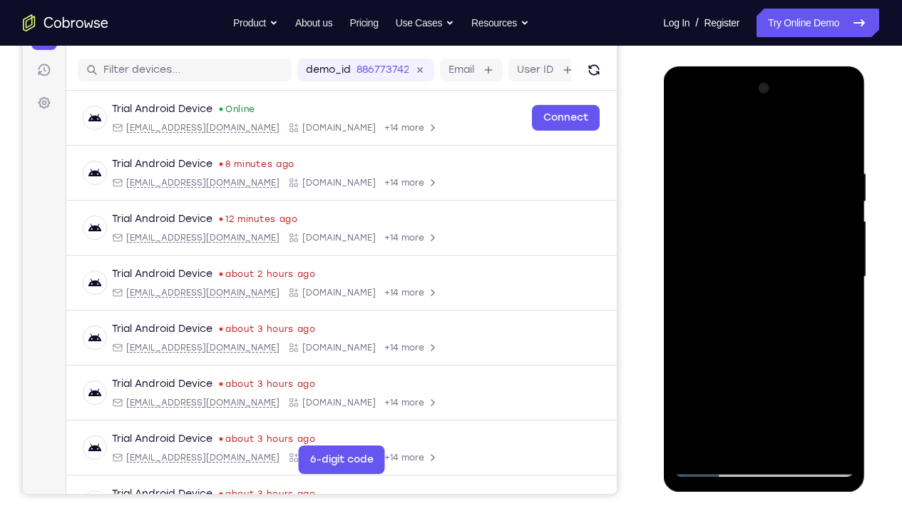
click at [760, 382] on div at bounding box center [764, 276] width 180 height 399
click at [763, 382] on div at bounding box center [764, 276] width 180 height 399
click at [764, 382] on div at bounding box center [764, 276] width 180 height 399
click at [768, 382] on div at bounding box center [764, 276] width 180 height 399
click at [770, 382] on div at bounding box center [764, 276] width 180 height 399
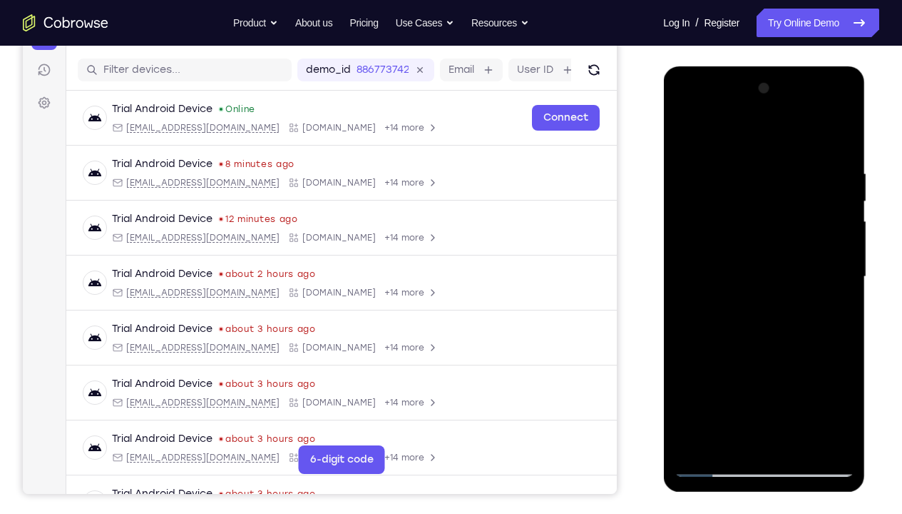
click at [772, 382] on div at bounding box center [764, 276] width 180 height 399
click at [775, 382] on div at bounding box center [764, 276] width 180 height 399
click at [778, 382] on div at bounding box center [764, 276] width 180 height 399
click at [784, 382] on div at bounding box center [764, 276] width 180 height 399
click at [787, 382] on div at bounding box center [764, 276] width 180 height 399
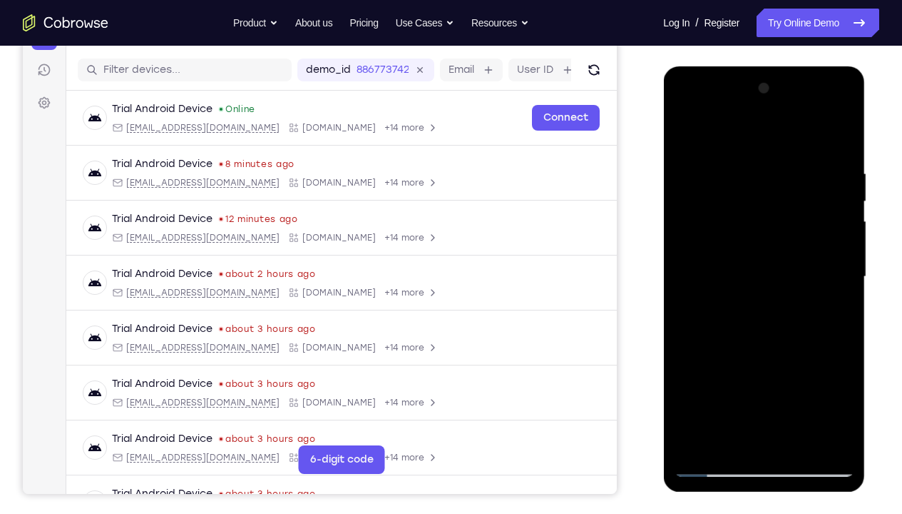
click at [791, 382] on div at bounding box center [764, 276] width 180 height 399
click at [794, 382] on div at bounding box center [764, 276] width 180 height 399
click at [798, 382] on div at bounding box center [764, 276] width 180 height 399
click at [804, 382] on div at bounding box center [764, 276] width 180 height 399
click at [810, 382] on div at bounding box center [764, 276] width 180 height 399
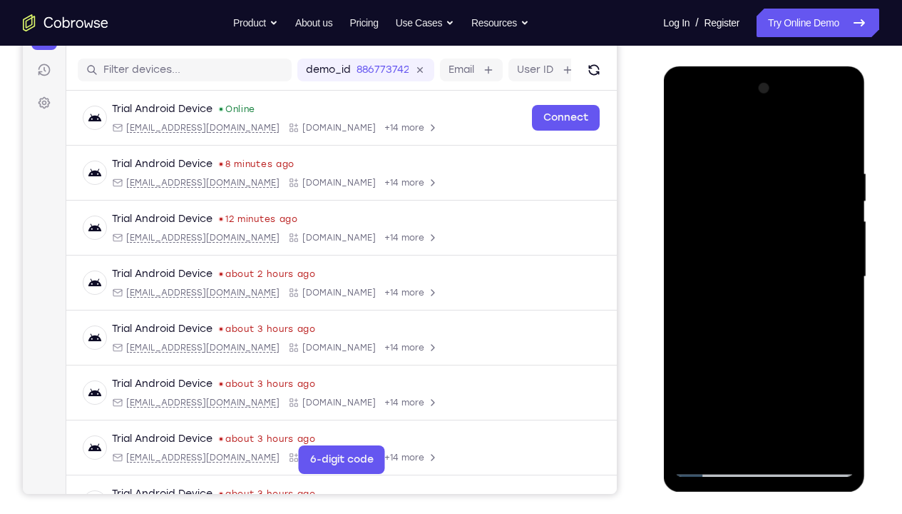
click at [821, 382] on div at bounding box center [764, 276] width 180 height 399
click at [827, 382] on div at bounding box center [764, 276] width 180 height 399
click at [832, 382] on div at bounding box center [764, 276] width 180 height 399
click at [840, 382] on div at bounding box center [764, 276] width 180 height 399
click at [845, 382] on div at bounding box center [764, 276] width 180 height 399
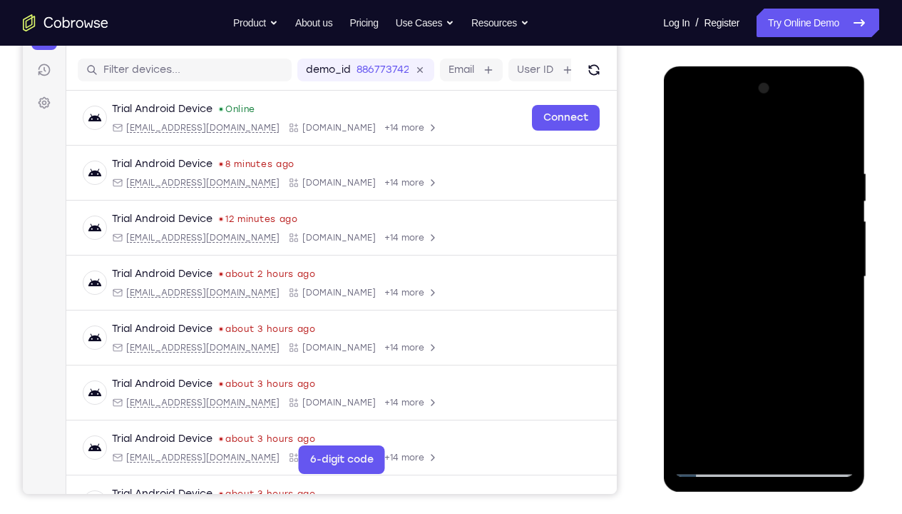
click at [846, 382] on div at bounding box center [764, 276] width 180 height 399
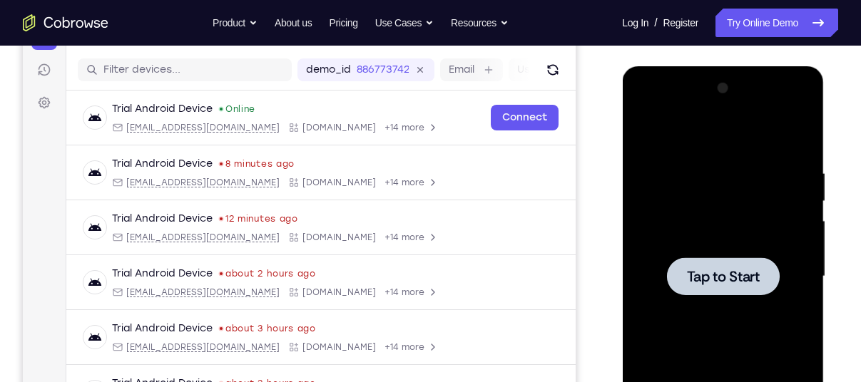
click at [763, 222] on div at bounding box center [723, 276] width 180 height 399
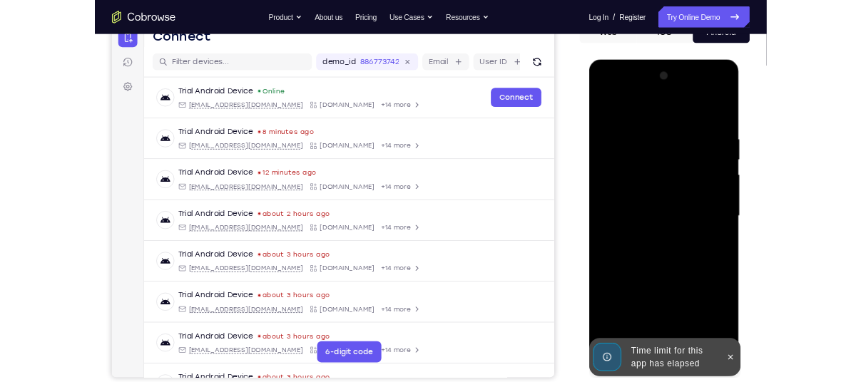
scroll to position [161, 0]
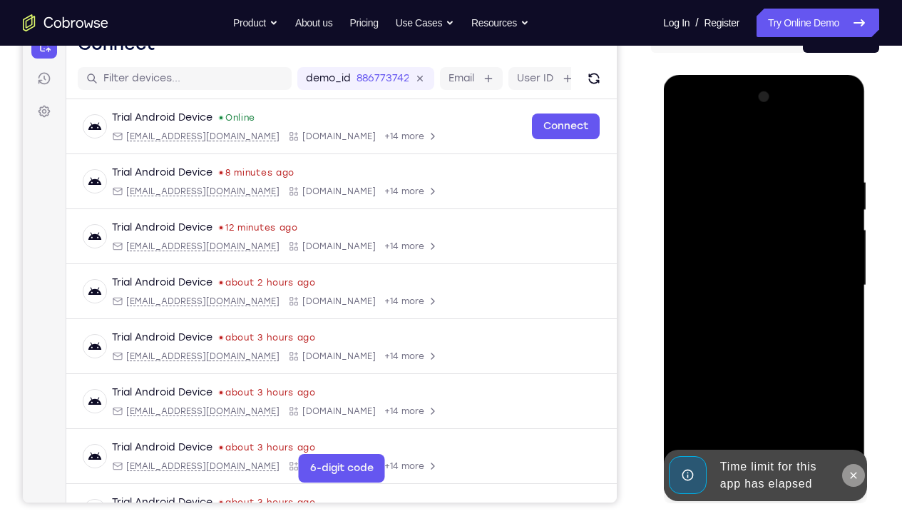
click at [851, 382] on icon at bounding box center [852, 474] width 11 height 11
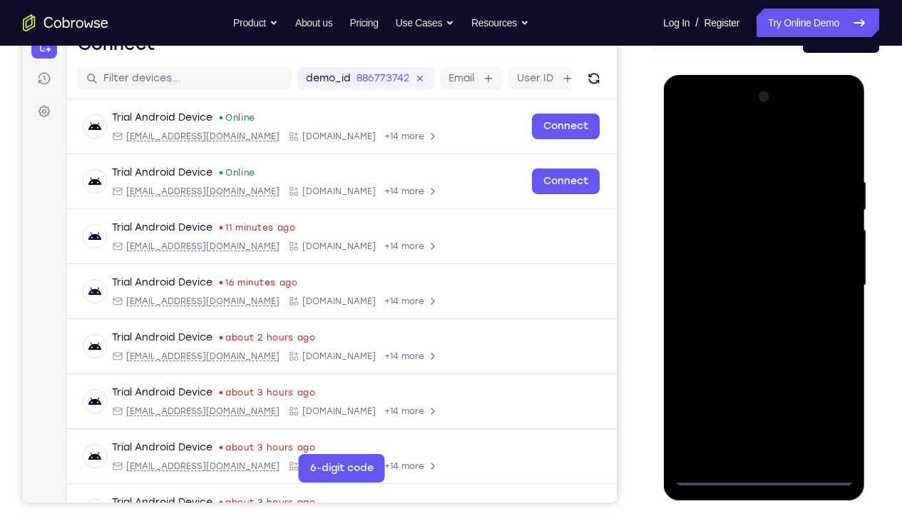
click at [763, 382] on div at bounding box center [764, 285] width 180 height 399
click at [828, 382] on div at bounding box center [764, 285] width 180 height 399
click at [723, 141] on div at bounding box center [764, 285] width 180 height 399
click at [738, 205] on div at bounding box center [764, 285] width 180 height 399
click at [701, 177] on div at bounding box center [764, 285] width 180 height 399
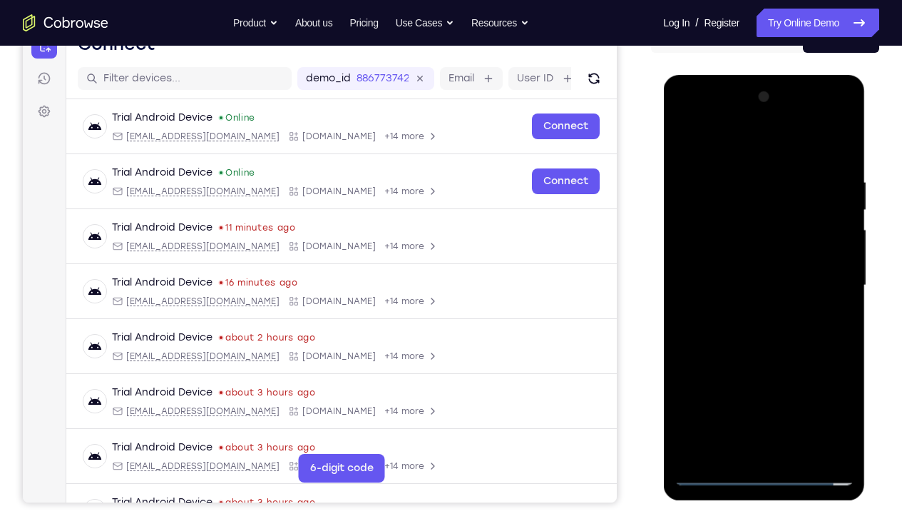
click at [710, 265] on div at bounding box center [764, 285] width 180 height 399
click at [751, 268] on div at bounding box center [764, 285] width 180 height 399
click at [818, 274] on div at bounding box center [764, 285] width 180 height 399
click at [725, 275] on div at bounding box center [764, 285] width 180 height 399
click at [808, 283] on div at bounding box center [764, 285] width 180 height 399
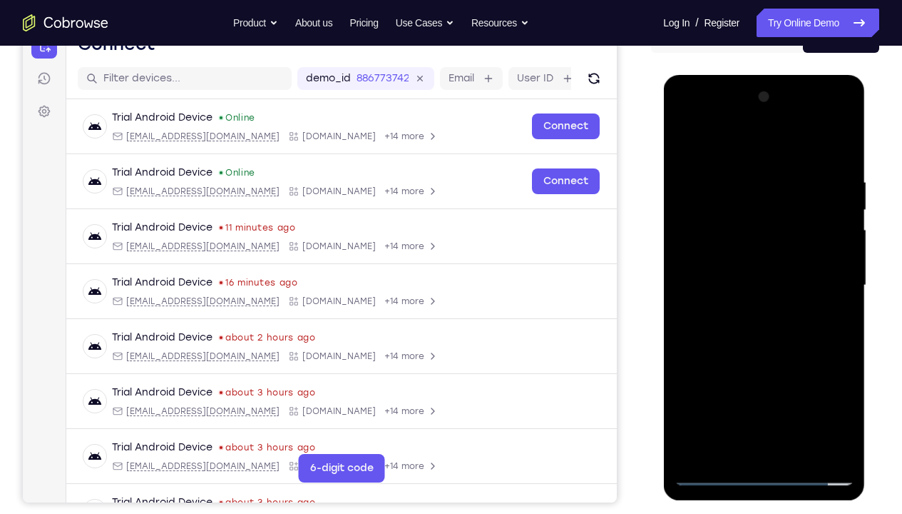
click at [835, 370] on div at bounding box center [764, 285] width 180 height 399
drag, startPoint x: 724, startPoint y: 367, endPoint x: 740, endPoint y: 254, distance: 113.8
click at [740, 254] on div at bounding box center [764, 285] width 180 height 399
drag, startPoint x: 740, startPoint y: 273, endPoint x: 741, endPoint y: 365, distance: 92.0
click at [741, 365] on div at bounding box center [764, 285] width 180 height 399
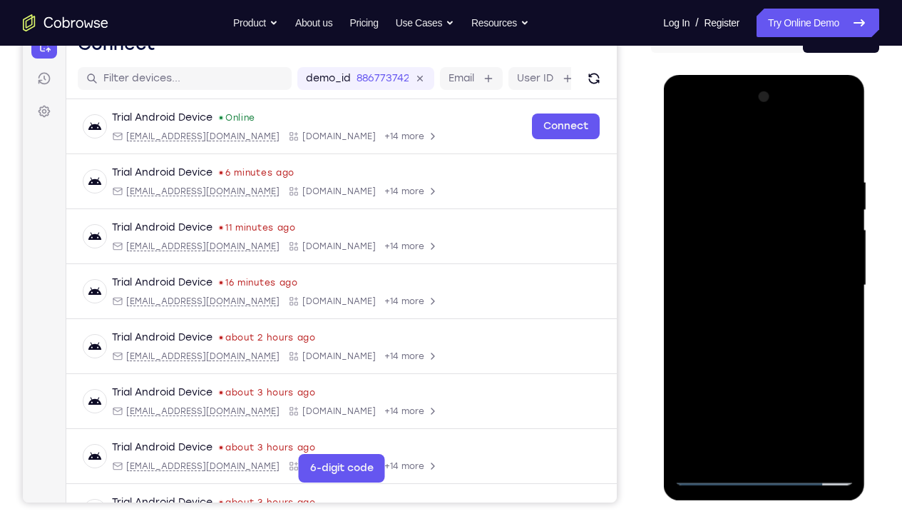
click at [765, 214] on div at bounding box center [764, 285] width 180 height 399
click at [753, 230] on div at bounding box center [764, 285] width 180 height 399
drag, startPoint x: 728, startPoint y: 397, endPoint x: 742, endPoint y: 261, distance: 136.2
click at [742, 261] on div at bounding box center [764, 285] width 180 height 399
drag, startPoint x: 720, startPoint y: 407, endPoint x: 735, endPoint y: 280, distance: 128.7
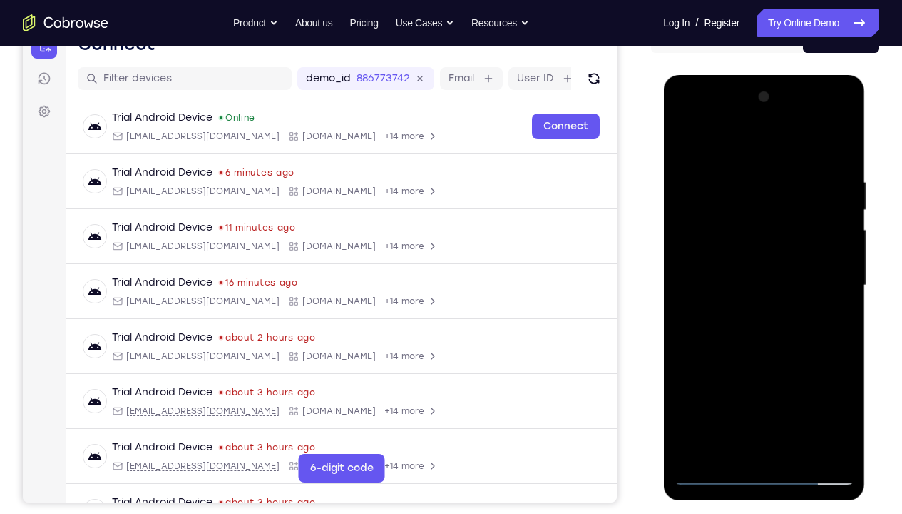
click at [735, 280] on div at bounding box center [764, 285] width 180 height 399
drag, startPoint x: 714, startPoint y: 435, endPoint x: 739, endPoint y: 288, distance: 149.1
click at [739, 288] on div at bounding box center [764, 285] width 180 height 399
drag, startPoint x: 724, startPoint y: 411, endPoint x: 742, endPoint y: 294, distance: 118.3
click at [742, 294] on div at bounding box center [764, 285] width 180 height 399
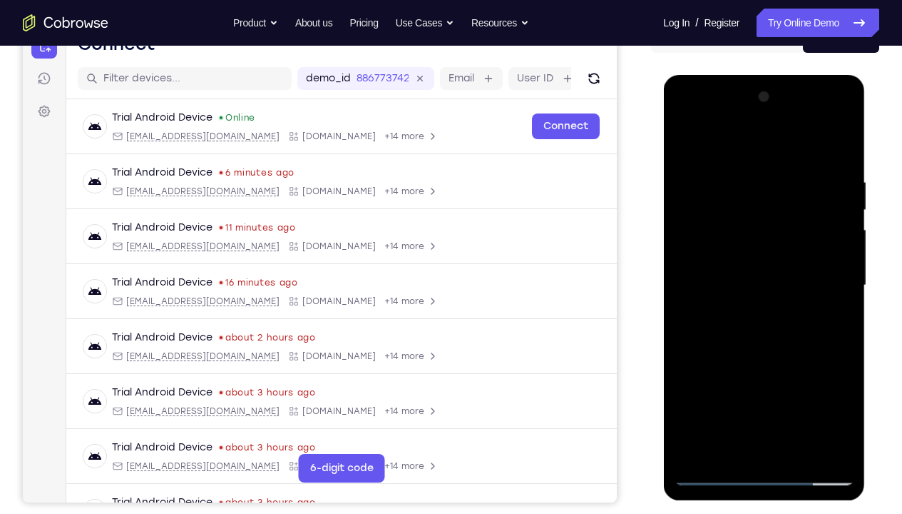
drag, startPoint x: 725, startPoint y: 394, endPoint x: 742, endPoint y: 260, distance: 134.4
click at [742, 260] on div at bounding box center [764, 285] width 180 height 399
drag, startPoint x: 719, startPoint y: 250, endPoint x: 724, endPoint y: 362, distance: 112.1
click at [724, 362] on div at bounding box center [764, 285] width 180 height 399
click at [718, 296] on div at bounding box center [764, 285] width 180 height 399
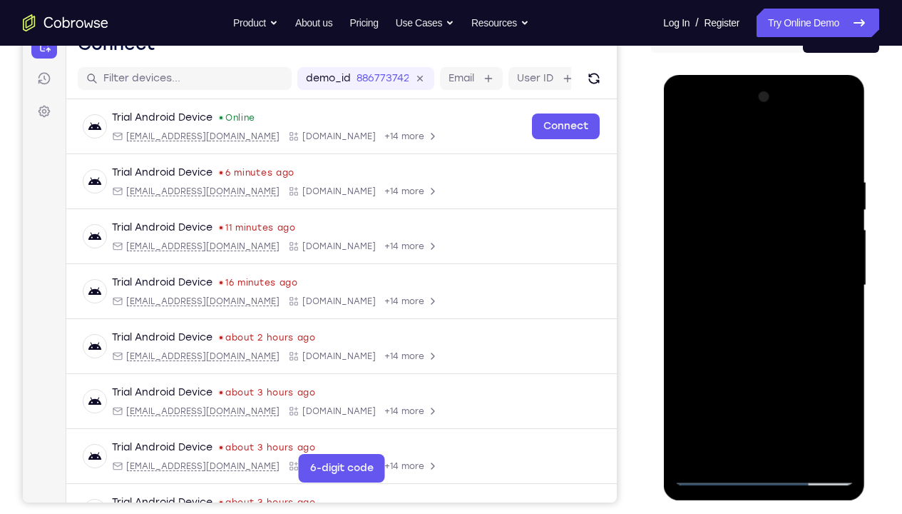
click at [708, 382] on div at bounding box center [764, 285] width 180 height 399
click at [723, 382] on div at bounding box center [764, 285] width 180 height 399
click at [713, 382] on div at bounding box center [764, 285] width 180 height 399
click at [733, 202] on div at bounding box center [764, 285] width 180 height 399
click at [848, 364] on div at bounding box center [764, 285] width 180 height 399
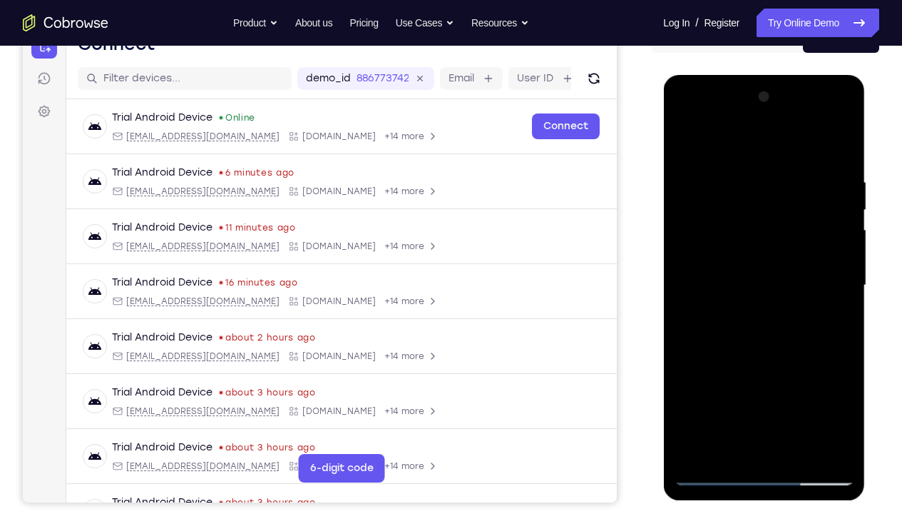
drag, startPoint x: 761, startPoint y: 442, endPoint x: 784, endPoint y: 317, distance: 127.6
click at [784, 317] on div at bounding box center [764, 285] width 180 height 399
click at [755, 374] on div at bounding box center [764, 285] width 180 height 399
click at [838, 329] on div at bounding box center [764, 285] width 180 height 399
click at [837, 308] on div at bounding box center [764, 285] width 180 height 399
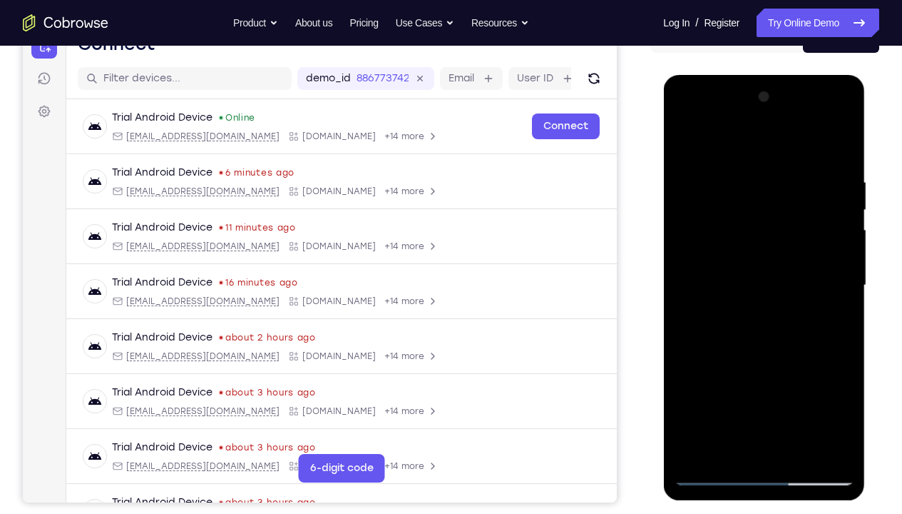
click at [745, 315] on div at bounding box center [764, 285] width 180 height 399
click at [789, 316] on div at bounding box center [764, 285] width 180 height 399
click at [842, 325] on div at bounding box center [764, 285] width 180 height 399
click at [834, 330] on div at bounding box center [764, 285] width 180 height 399
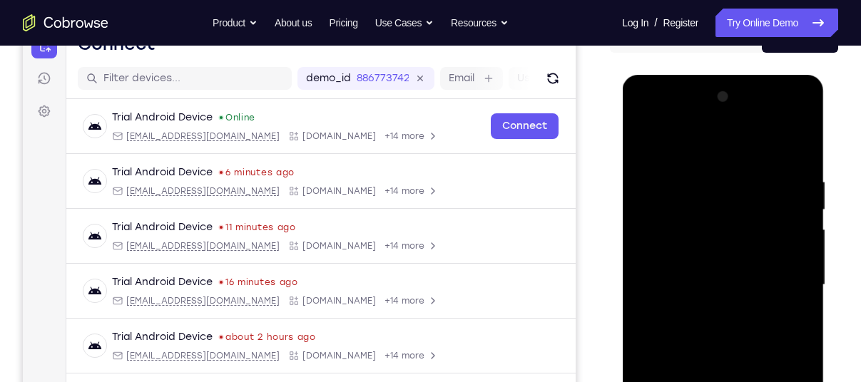
drag, startPoint x: 729, startPoint y: 282, endPoint x: 729, endPoint y: 212, distance: 69.9
click at [729, 212] on div at bounding box center [723, 285] width 180 height 399
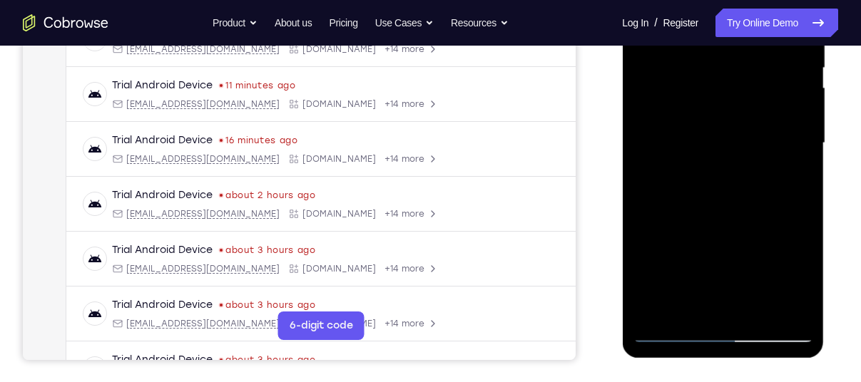
scroll to position [307, 0]
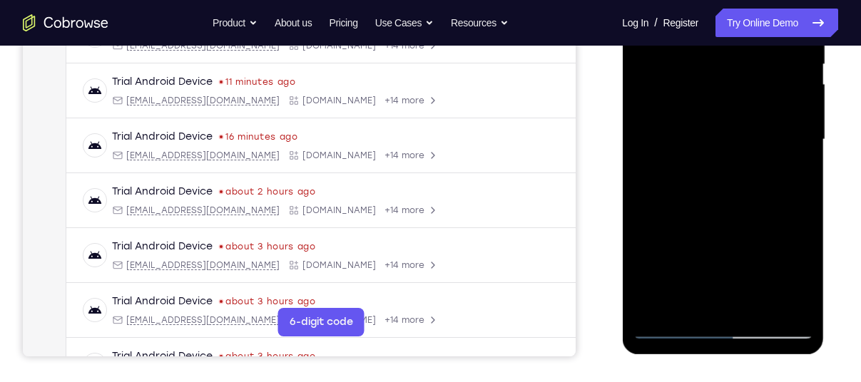
click at [801, 332] on div at bounding box center [723, 139] width 180 height 399
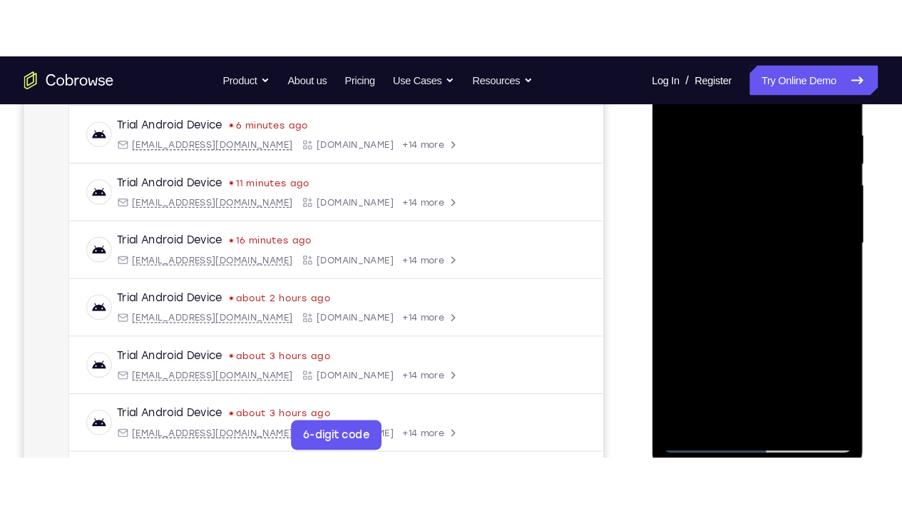
scroll to position [271, 0]
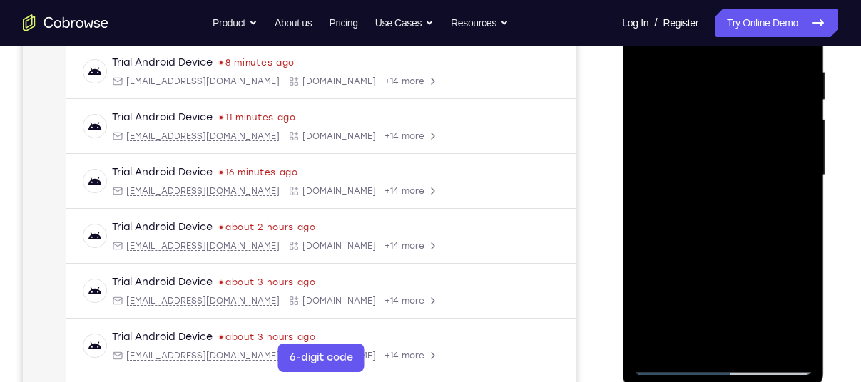
click at [670, 368] on div at bounding box center [723, 175] width 180 height 399
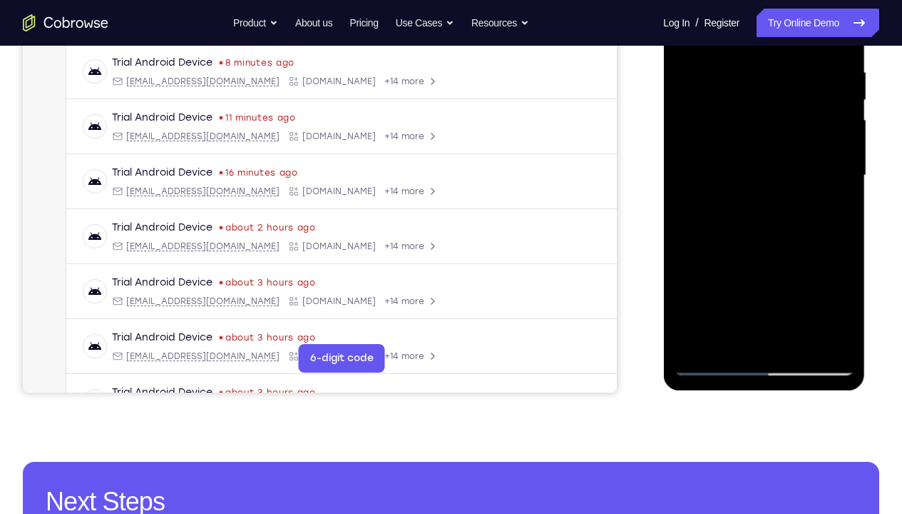
drag, startPoint x: 785, startPoint y: 302, endPoint x: 788, endPoint y: 312, distance: 10.6
click at [788, 312] on div at bounding box center [764, 175] width 180 height 399
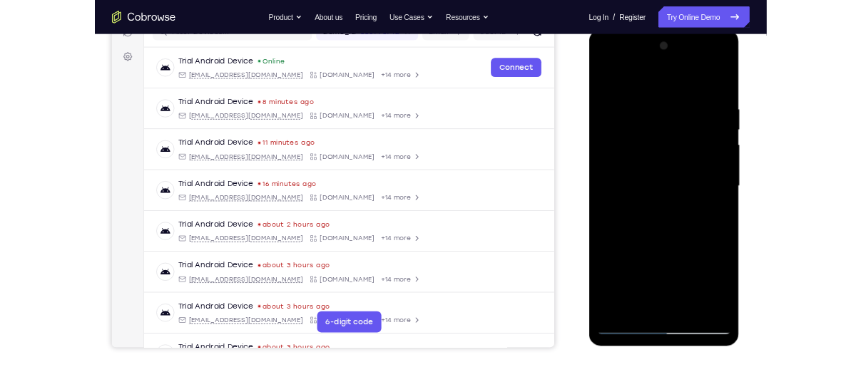
scroll to position [195, 0]
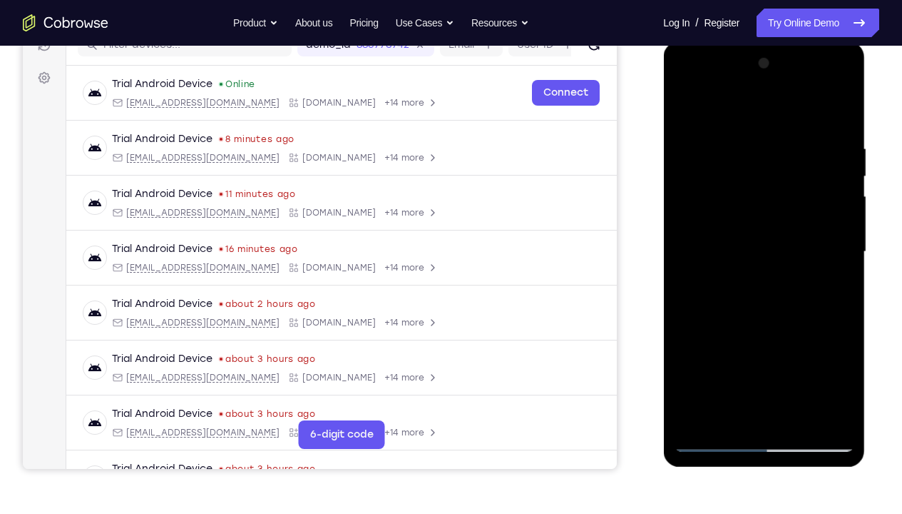
drag, startPoint x: 756, startPoint y: 199, endPoint x: 761, endPoint y: 279, distance: 80.1
click at [761, 279] on div at bounding box center [764, 251] width 180 height 399
click at [760, 127] on div at bounding box center [764, 251] width 180 height 399
drag, startPoint x: 755, startPoint y: 320, endPoint x: 770, endPoint y: 210, distance: 110.8
click at [770, 210] on div at bounding box center [764, 251] width 180 height 399
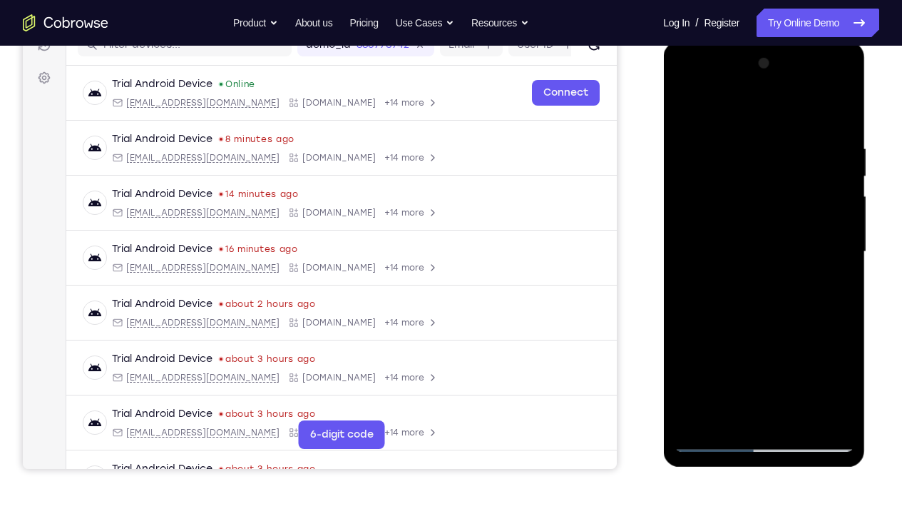
drag, startPoint x: 749, startPoint y: 357, endPoint x: 764, endPoint y: 260, distance: 97.5
click at [764, 260] on div at bounding box center [764, 251] width 180 height 399
drag, startPoint x: 764, startPoint y: 386, endPoint x: 785, endPoint y: 201, distance: 185.9
click at [785, 201] on div at bounding box center [764, 251] width 180 height 399
drag, startPoint x: 765, startPoint y: 329, endPoint x: 770, endPoint y: 242, distance: 87.1
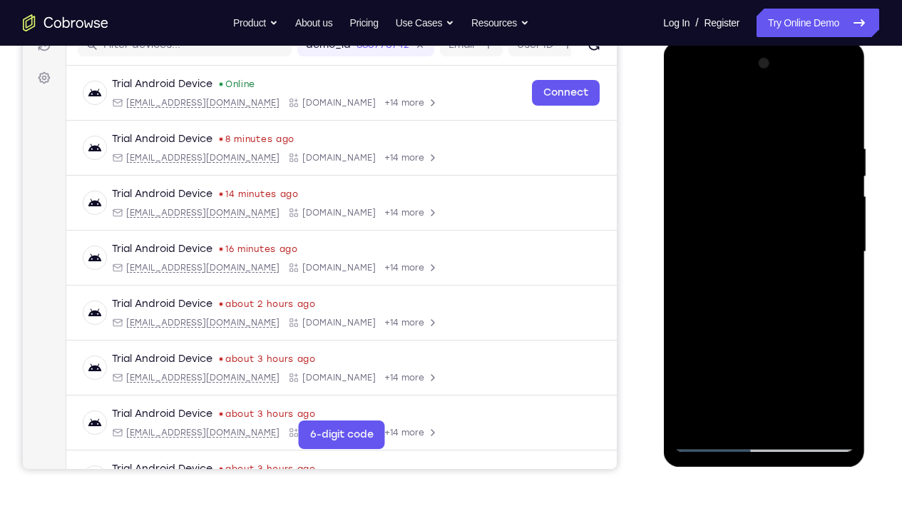
click at [770, 242] on div at bounding box center [764, 251] width 180 height 399
drag, startPoint x: 770, startPoint y: 354, endPoint x: 783, endPoint y: 254, distance: 100.7
click at [783, 254] on div at bounding box center [764, 251] width 180 height 399
drag, startPoint x: 738, startPoint y: 266, endPoint x: 738, endPoint y: 447, distance: 181.2
click at [738, 382] on div at bounding box center [764, 251] width 180 height 399
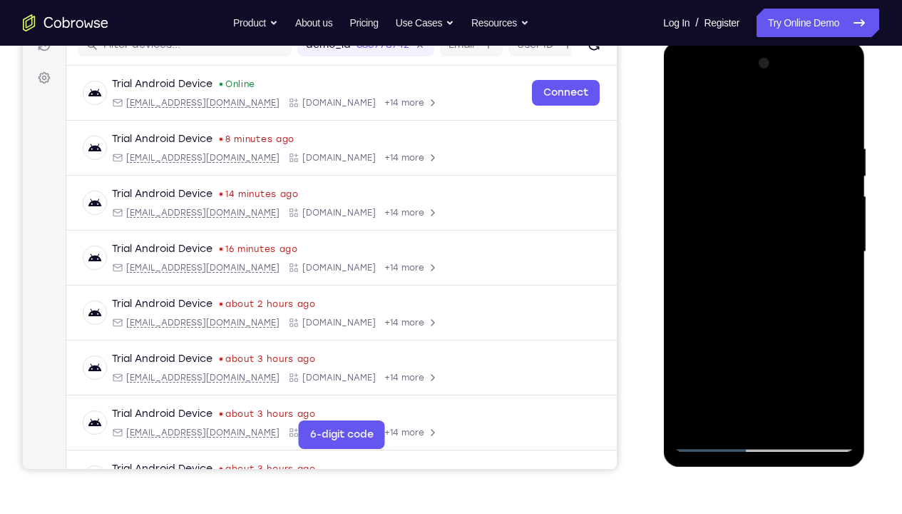
click at [788, 153] on div at bounding box center [764, 251] width 180 height 399
drag, startPoint x: 788, startPoint y: 318, endPoint x: 821, endPoint y: 237, distance: 87.7
click at [821, 237] on div at bounding box center [764, 251] width 180 height 399
click at [730, 304] on div at bounding box center [764, 251] width 180 height 399
click at [823, 83] on div at bounding box center [764, 251] width 180 height 399
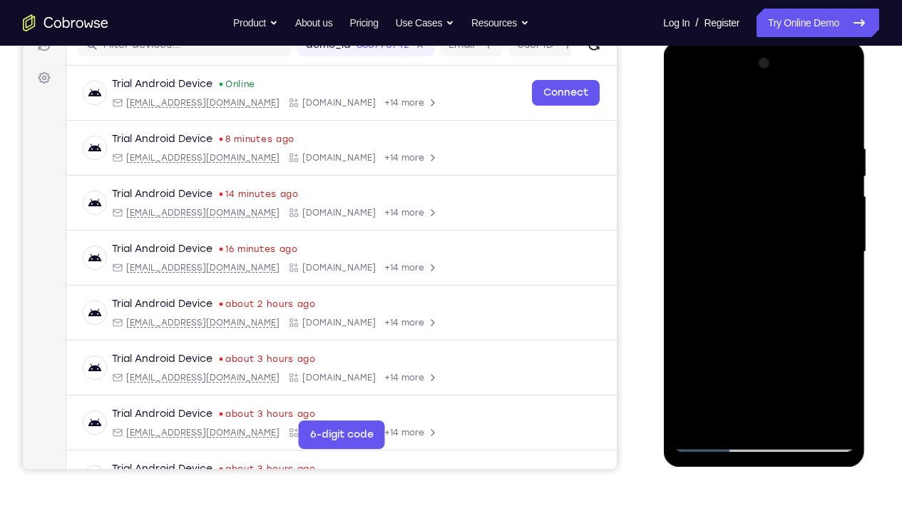
click at [732, 116] on div at bounding box center [764, 251] width 180 height 399
drag, startPoint x: 773, startPoint y: 320, endPoint x: 788, endPoint y: 174, distance: 146.3
click at [788, 174] on div at bounding box center [764, 251] width 180 height 399
drag, startPoint x: 750, startPoint y: 275, endPoint x: 754, endPoint y: 373, distance: 98.5
click at [754, 373] on div at bounding box center [764, 251] width 180 height 399
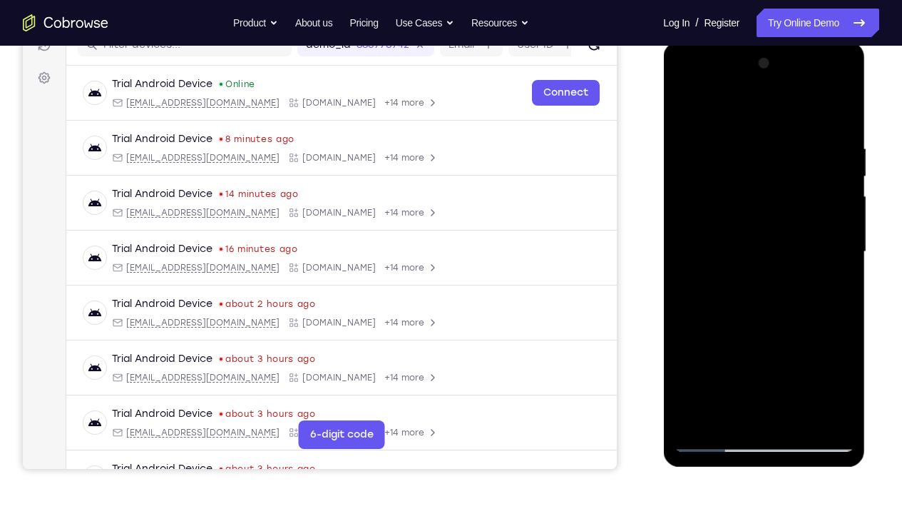
click at [709, 382] on div at bounding box center [764, 251] width 180 height 399
click at [820, 88] on div at bounding box center [764, 251] width 180 height 399
click at [726, 130] on div at bounding box center [764, 251] width 180 height 399
click at [839, 382] on div at bounding box center [764, 251] width 180 height 399
click at [680, 382] on div at bounding box center [764, 251] width 180 height 399
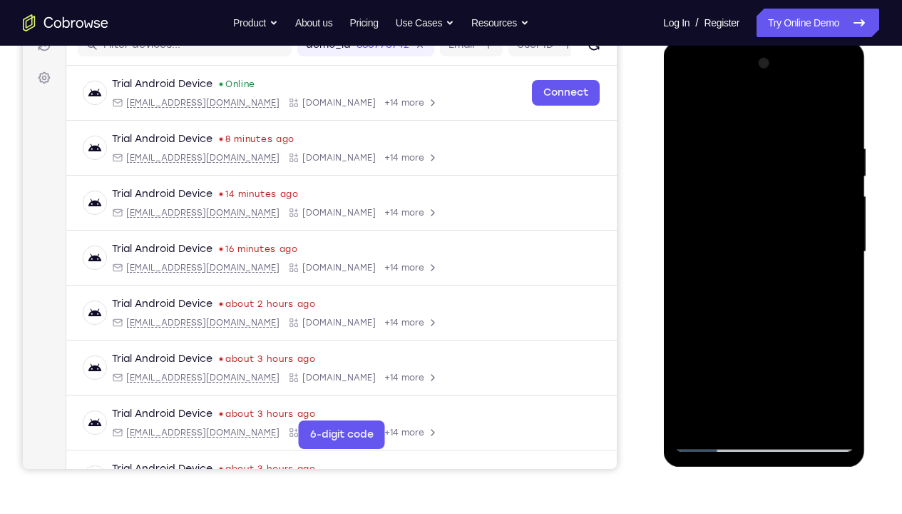
drag, startPoint x: 738, startPoint y: 361, endPoint x: 743, endPoint y: 299, distance: 62.2
click at [743, 299] on div at bounding box center [764, 251] width 180 height 399
drag, startPoint x: 787, startPoint y: 407, endPoint x: 798, endPoint y: 229, distance: 178.7
click at [798, 229] on div at bounding box center [764, 251] width 180 height 399
drag, startPoint x: 785, startPoint y: 386, endPoint x: 803, endPoint y: 265, distance: 121.9
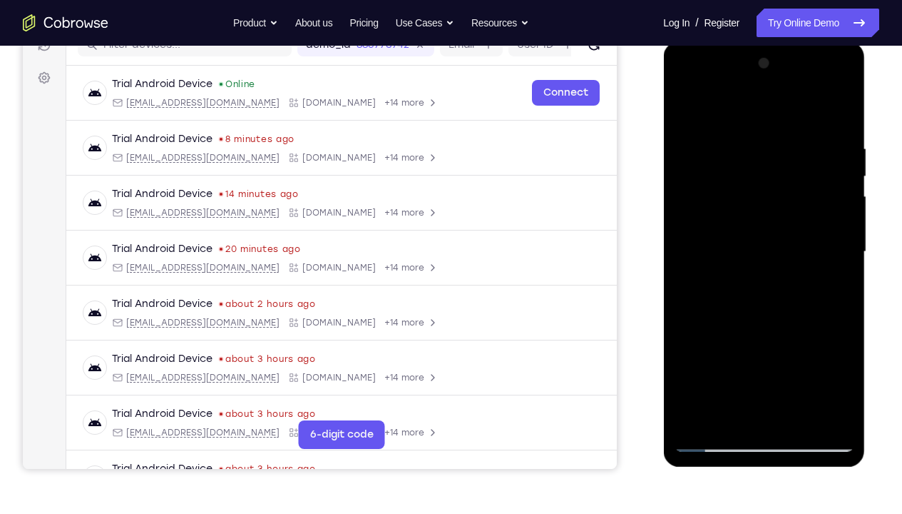
click at [803, 265] on div at bounding box center [764, 251] width 180 height 399
drag, startPoint x: 785, startPoint y: 401, endPoint x: 800, endPoint y: 280, distance: 121.5
click at [800, 280] on div at bounding box center [764, 251] width 180 height 399
click at [719, 105] on div at bounding box center [764, 251] width 180 height 399
click at [813, 222] on div at bounding box center [764, 251] width 180 height 399
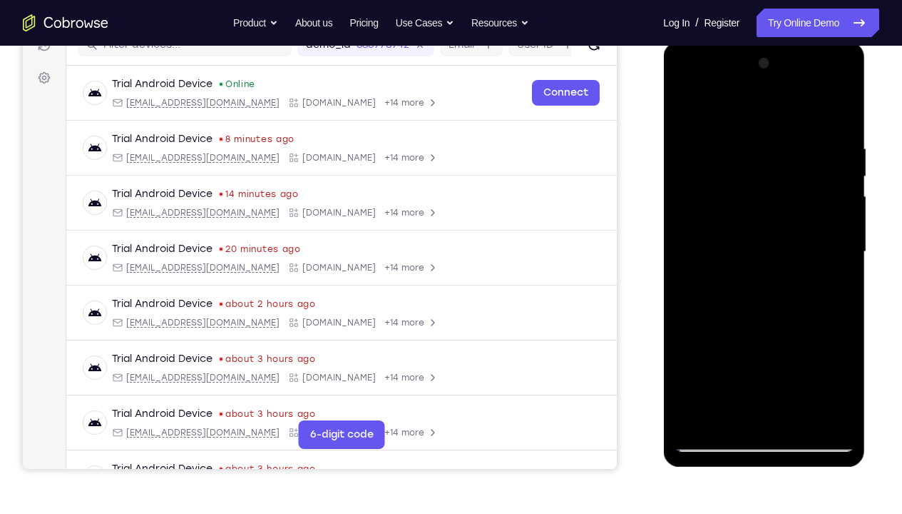
click at [832, 163] on div at bounding box center [764, 251] width 180 height 399
click at [824, 86] on div at bounding box center [764, 251] width 180 height 399
